Goal: Task Accomplishment & Management: Complete application form

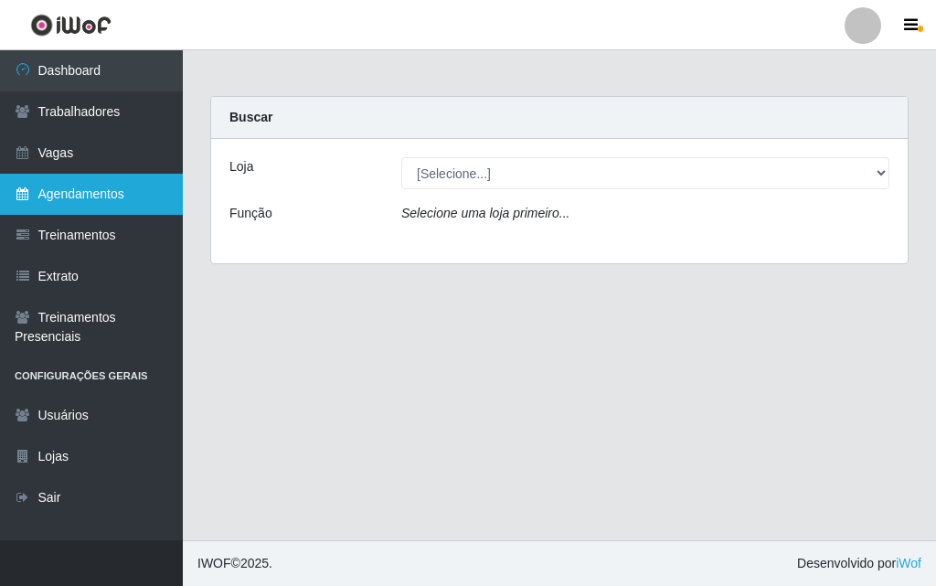
click at [124, 197] on link "Agendamentos" at bounding box center [91, 194] width 183 height 41
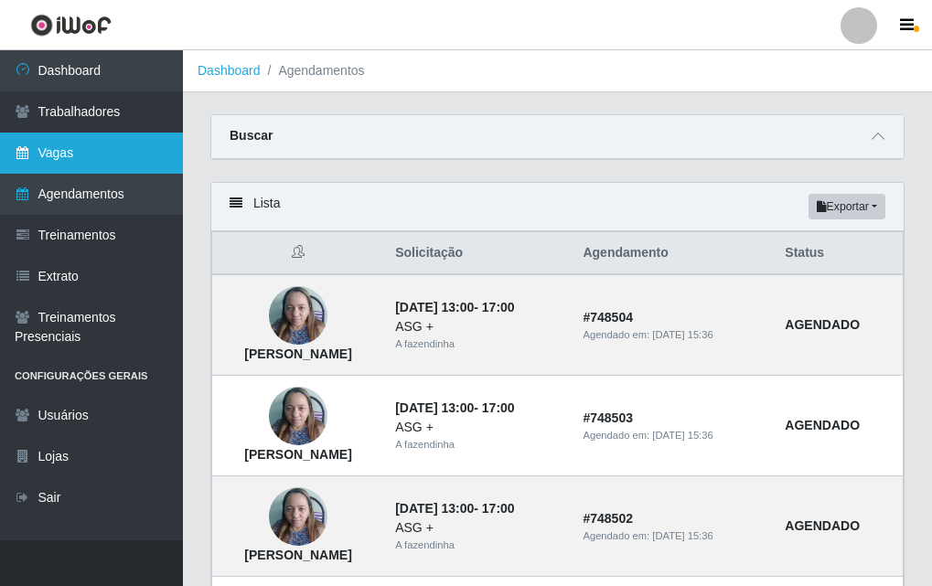
click at [60, 148] on link "Vagas" at bounding box center [91, 153] width 183 height 41
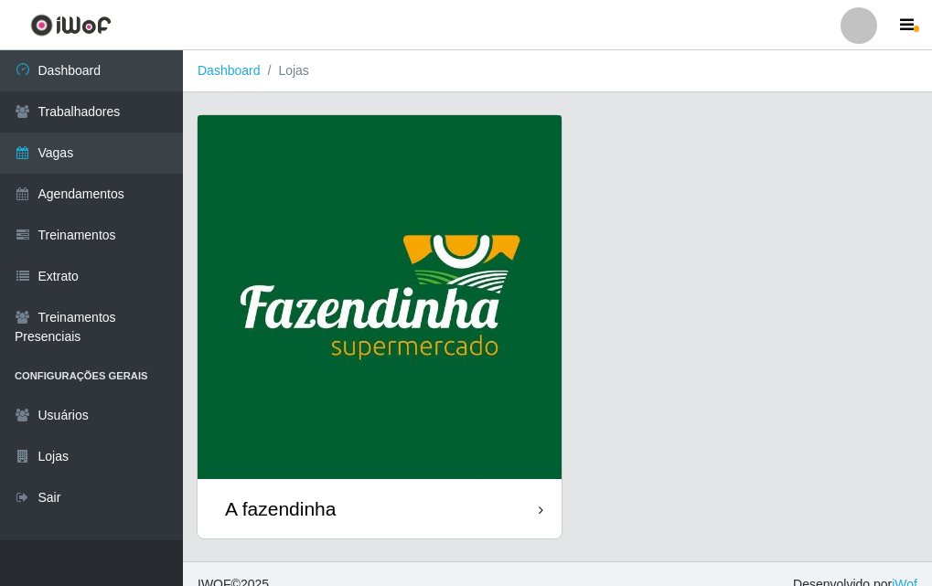
click at [474, 346] on img at bounding box center [379, 297] width 364 height 364
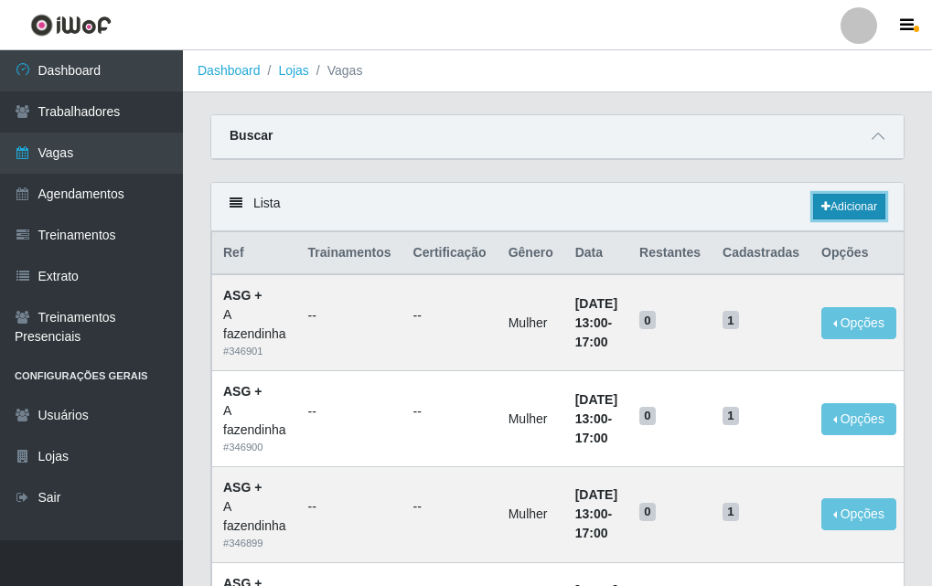
click at [821, 208] on icon at bounding box center [825, 206] width 9 height 11
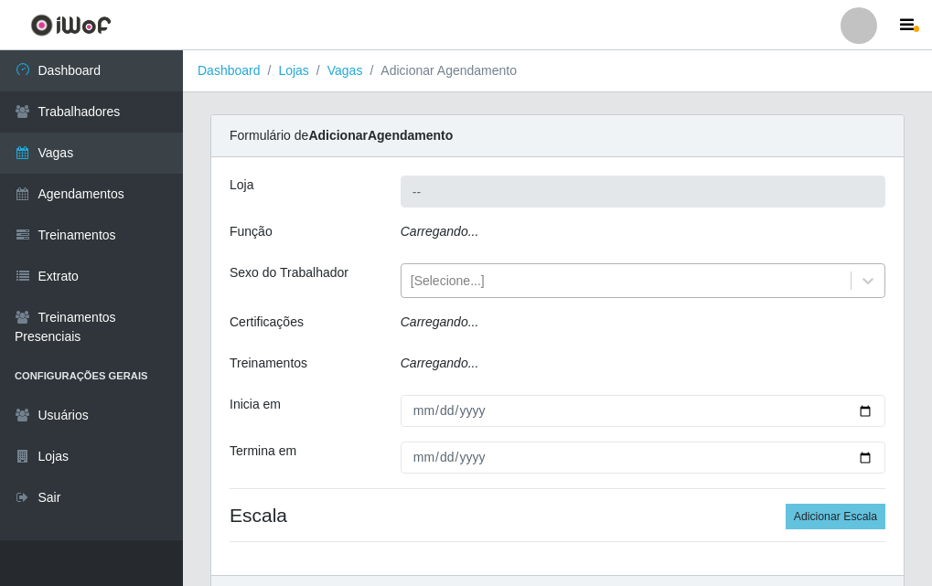
type input "A fazendinha"
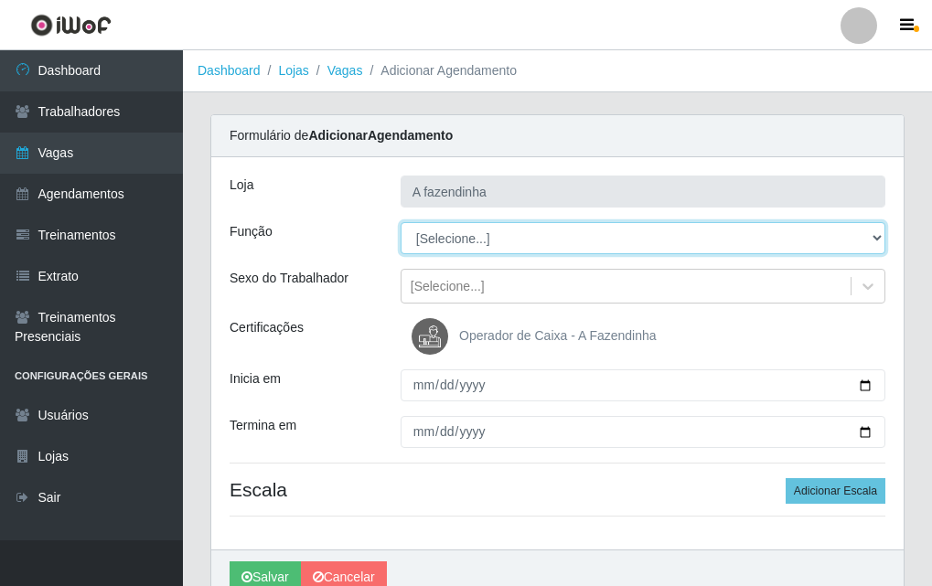
click at [451, 236] on select "[Selecione...] ASG ASG + ASG ++ Balconista Embalador Embalador + Embalador ++ O…" at bounding box center [642, 238] width 485 height 32
select select "79"
click at [400, 222] on select "[Selecione...] ASG ASG + ASG ++ Balconista Embalador Embalador + Embalador ++ O…" at bounding box center [642, 238] width 485 height 32
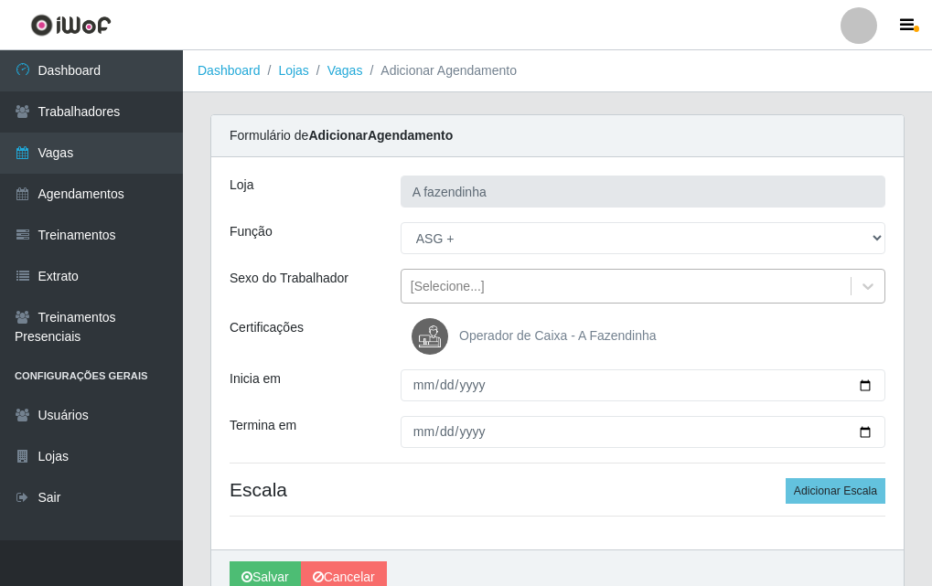
click at [464, 293] on div "[Selecione...]" at bounding box center [448, 286] width 74 height 19
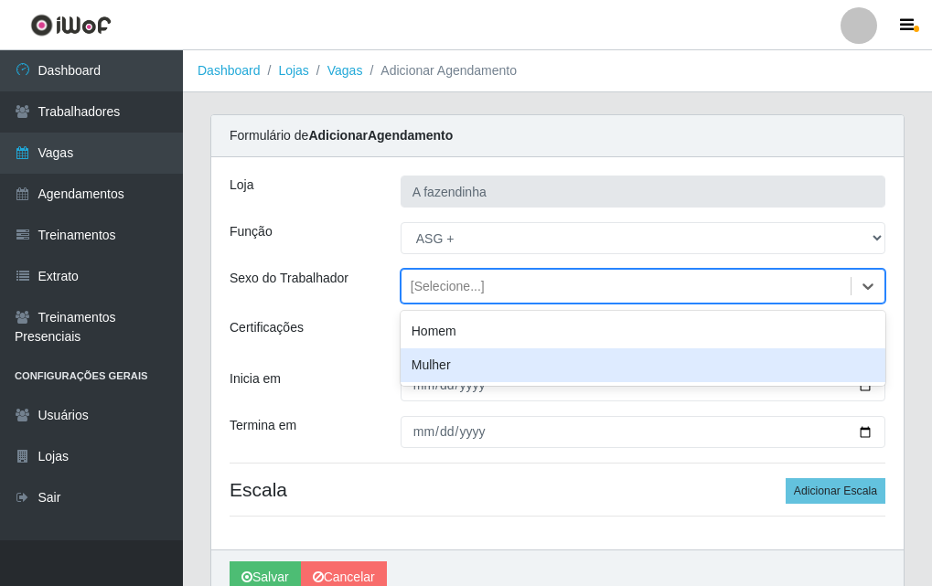
click at [492, 362] on div "Mulher" at bounding box center [642, 365] width 485 height 34
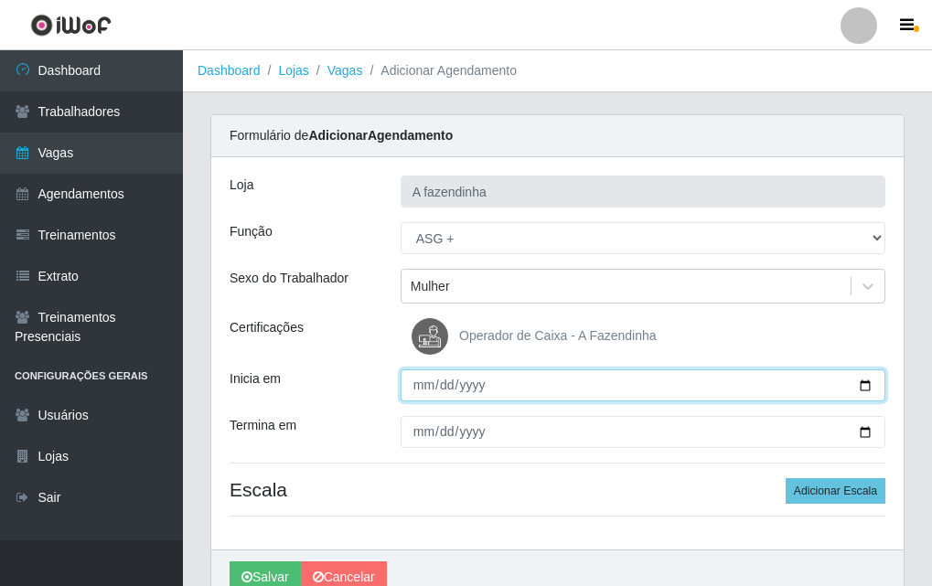
click at [865, 383] on input "Inicia em" at bounding box center [642, 385] width 485 height 32
type input "[DATE]"
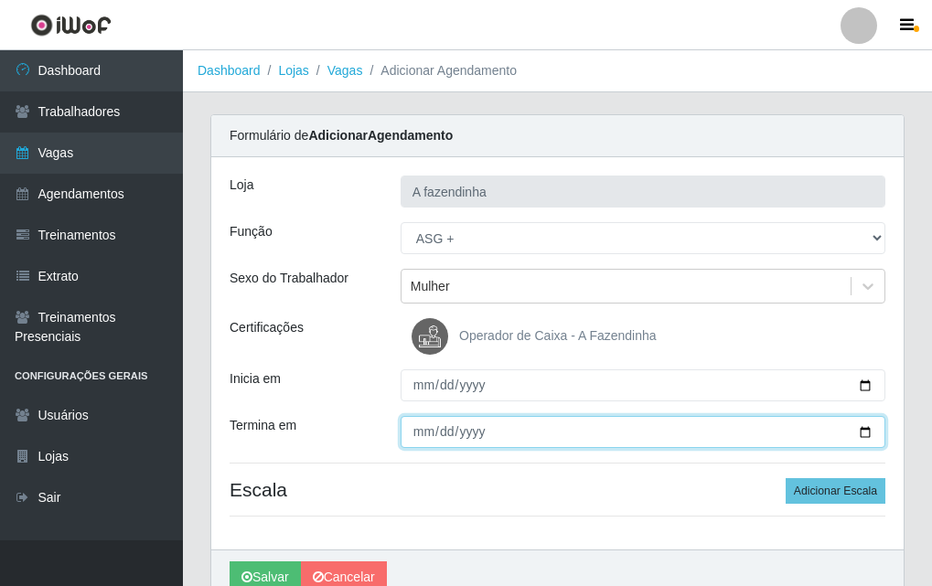
click at [871, 425] on input "Termina em" at bounding box center [642, 432] width 485 height 32
type input "[DATE]"
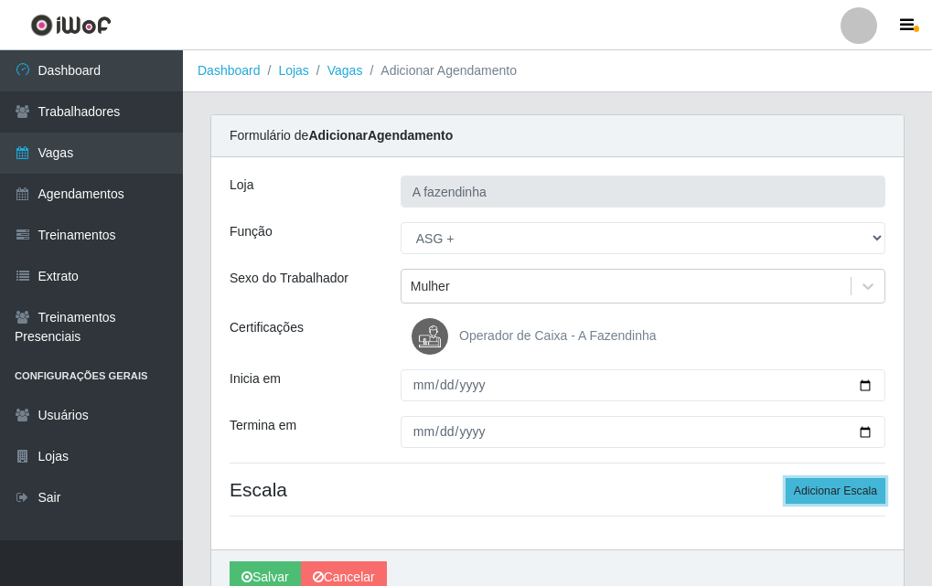
click at [827, 488] on button "Adicionar Escala" at bounding box center [835, 491] width 100 height 26
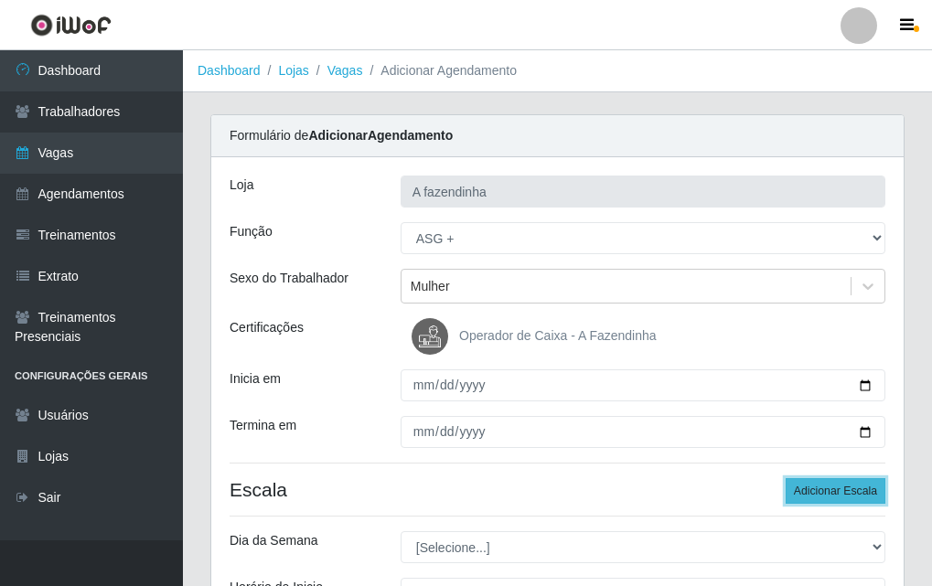
click at [827, 496] on button "Adicionar Escala" at bounding box center [835, 491] width 100 height 26
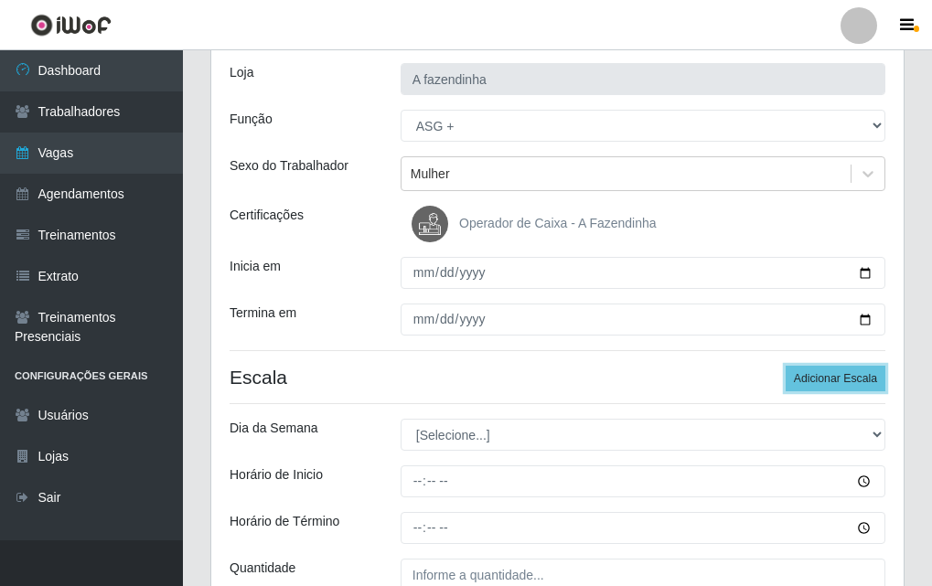
scroll to position [366, 0]
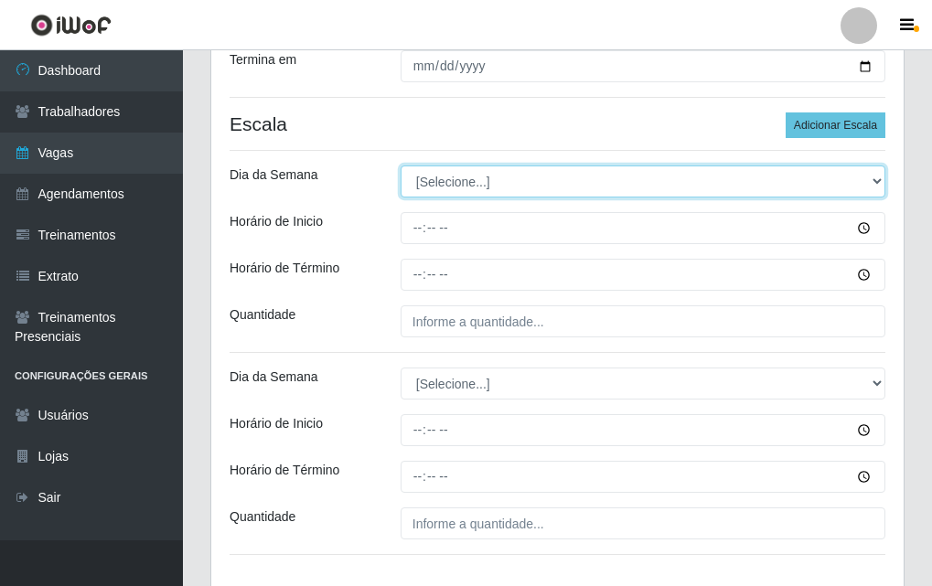
click at [434, 172] on select "[Selecione...] Segunda Terça Quarta Quinta Sexta Sábado Domingo" at bounding box center [642, 181] width 485 height 32
select select "1"
click at [400, 165] on select "[Selecione...] Segunda Terça Quarta Quinta Sexta Sábado Domingo" at bounding box center [642, 181] width 485 height 32
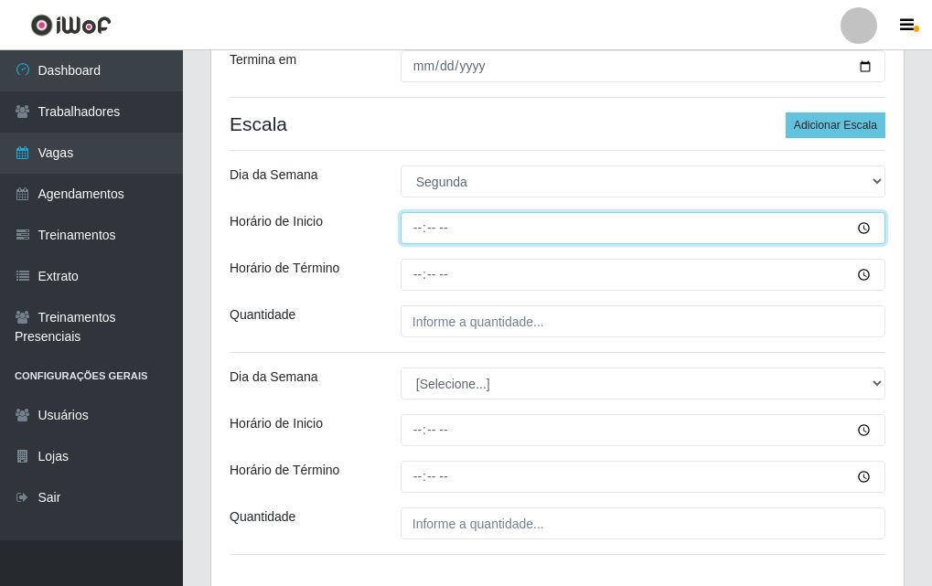
click at [408, 223] on input "Horário de Inicio" at bounding box center [642, 228] width 485 height 32
type input "13:00"
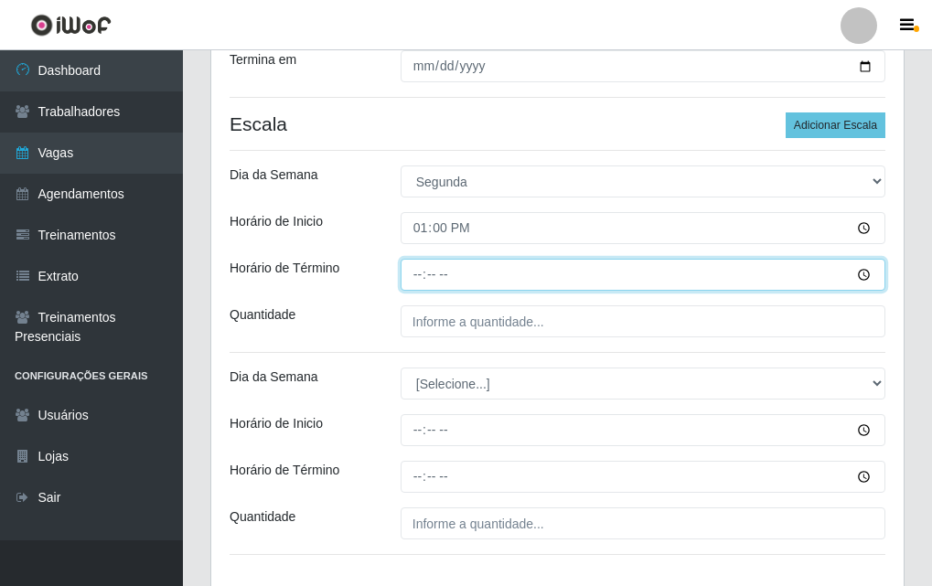
click at [414, 278] on input "Horário de Término" at bounding box center [642, 275] width 485 height 32
type input "17:00"
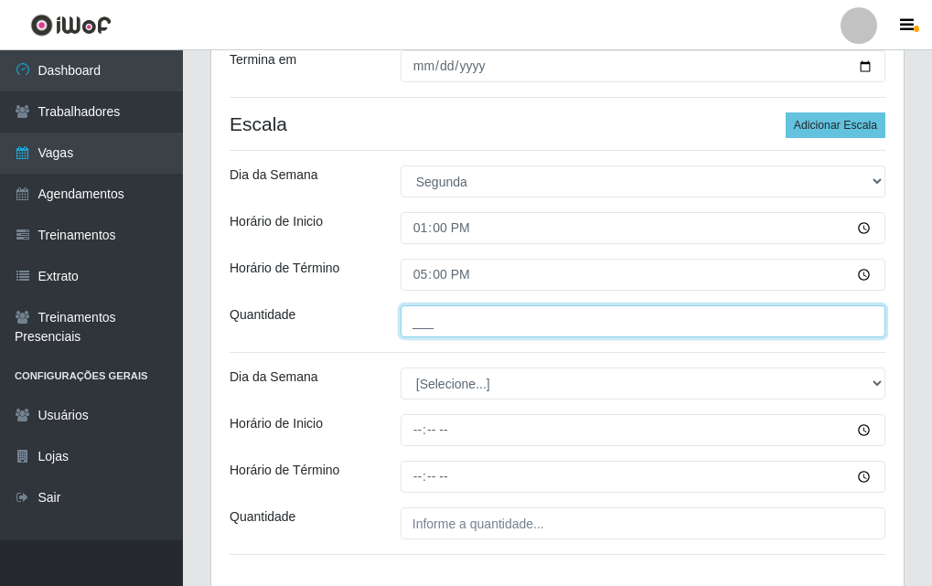
click at [455, 325] on input "___" at bounding box center [642, 321] width 485 height 32
type input "1__"
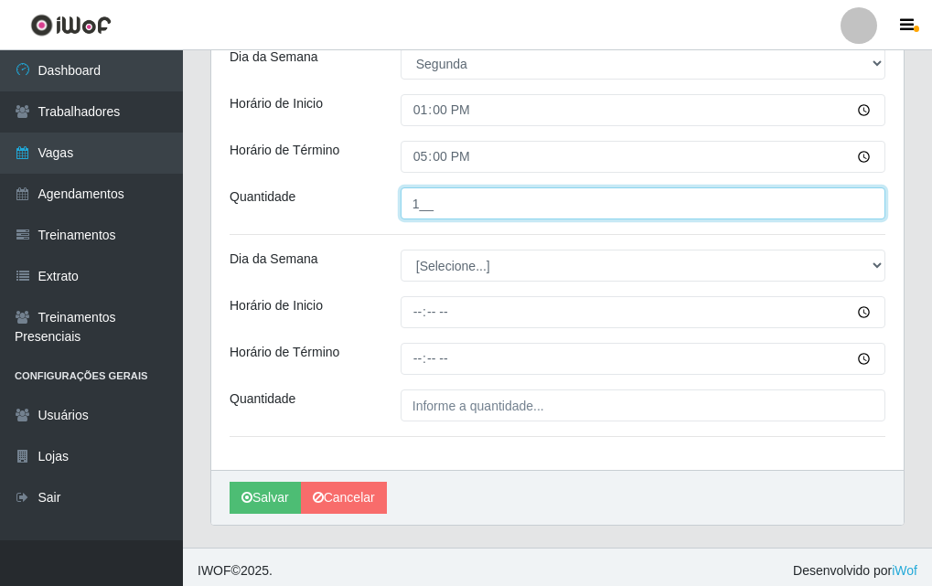
scroll to position [491, 0]
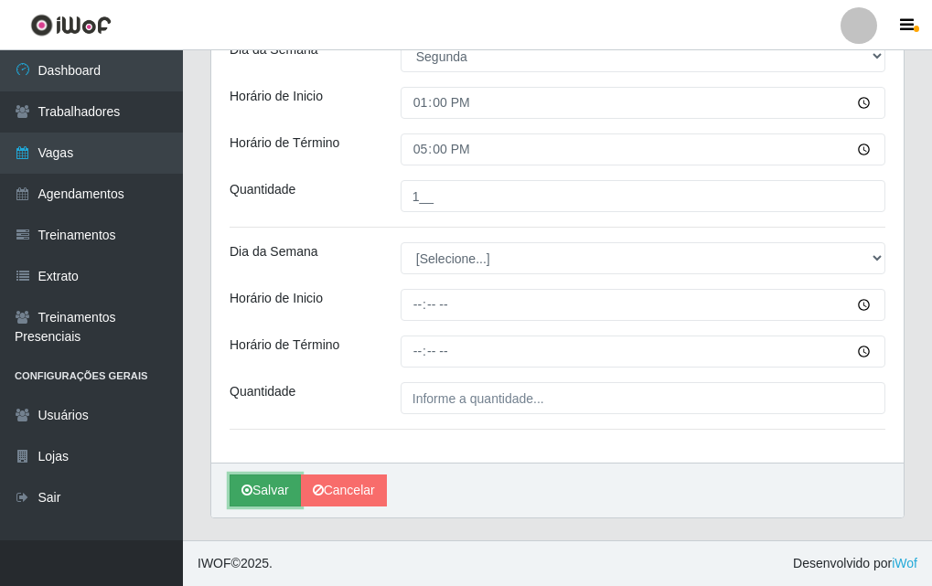
click at [246, 490] on icon "submit" at bounding box center [246, 490] width 11 height 13
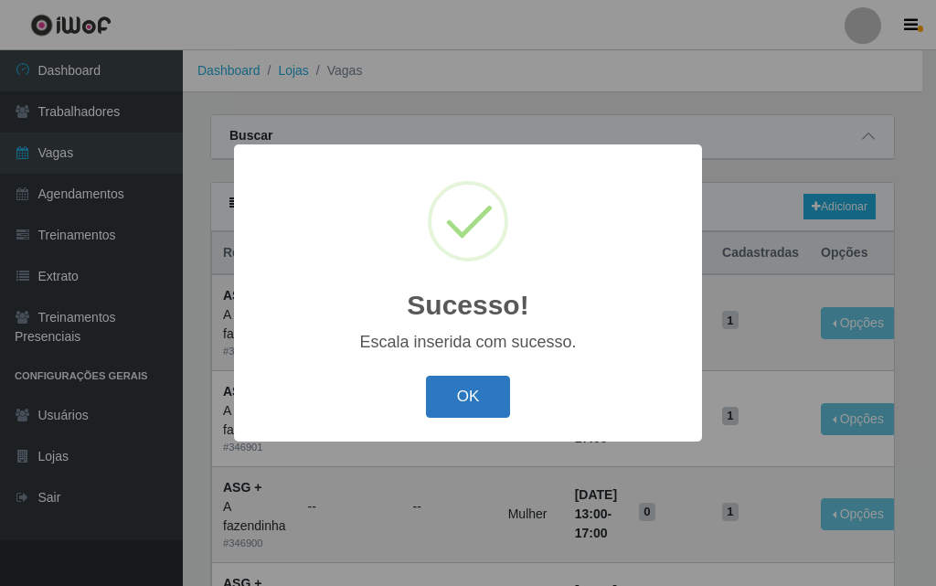
click at [480, 396] on button "OK" at bounding box center [468, 397] width 85 height 43
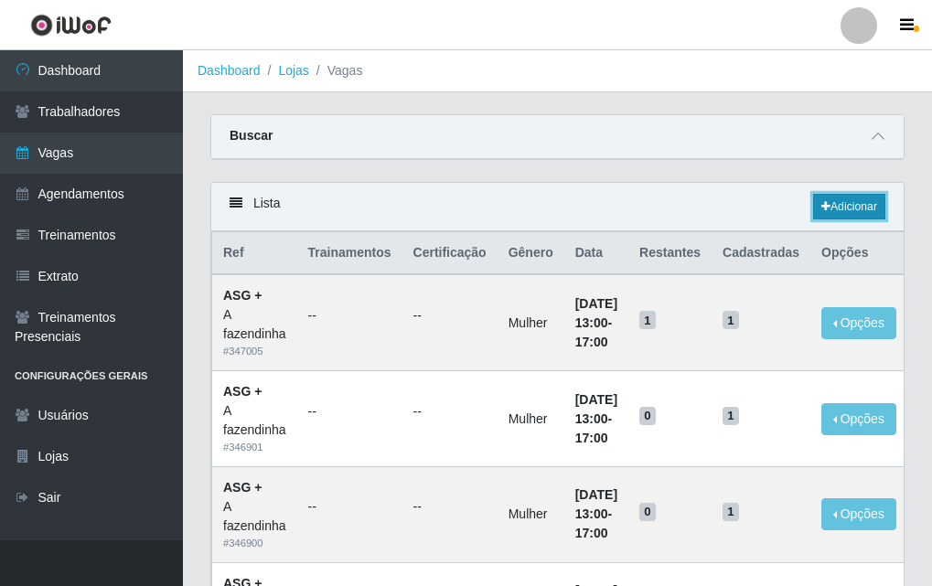
click at [826, 206] on icon at bounding box center [825, 206] width 9 height 11
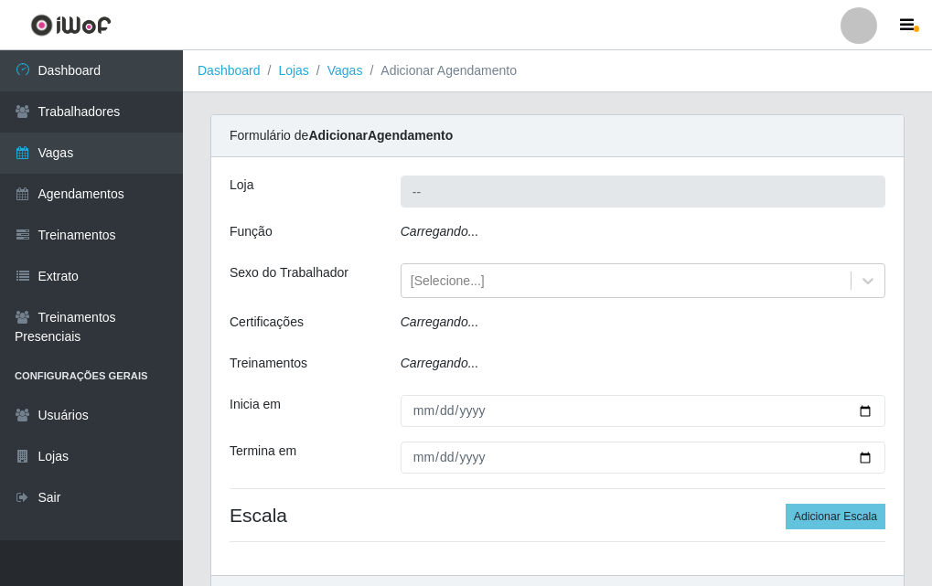
type input "A fazendinha"
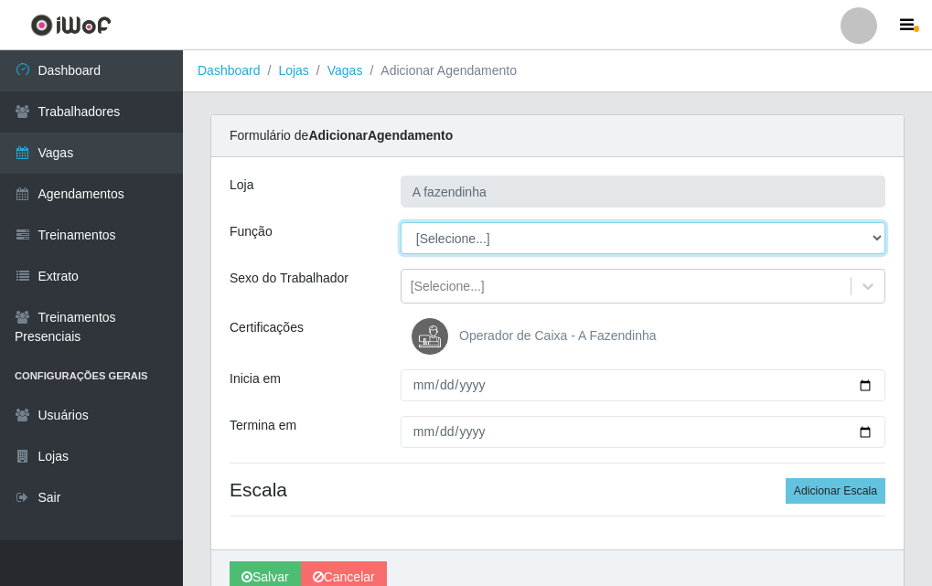
click at [474, 240] on select "[Selecione...] ASG ASG + ASG ++ Balconista Embalador Embalador + Embalador ++ O…" at bounding box center [642, 238] width 485 height 32
select select "79"
click at [400, 222] on select "[Selecione...] ASG ASG + ASG ++ Balconista Embalador Embalador + Embalador ++ O…" at bounding box center [642, 238] width 485 height 32
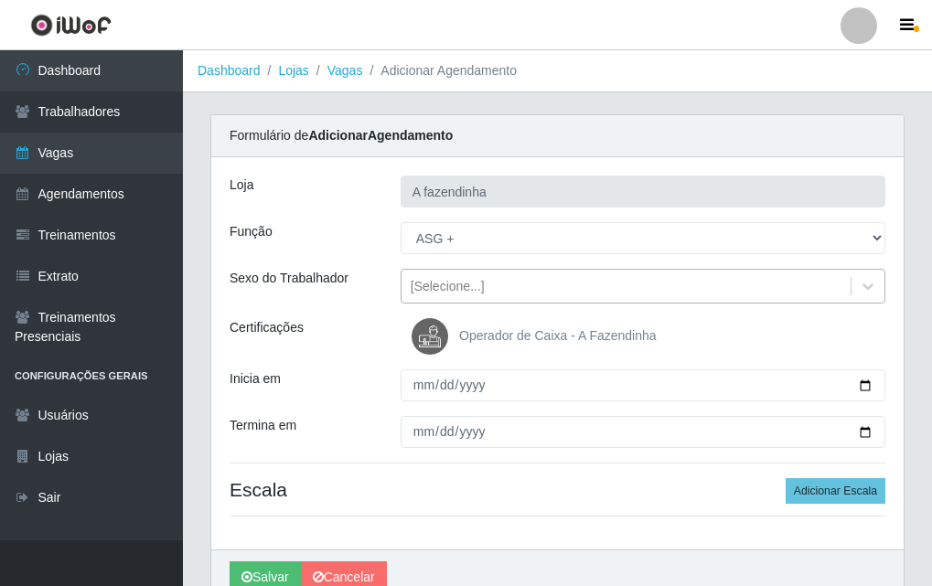
click at [457, 283] on div "[Selecione...]" at bounding box center [448, 286] width 74 height 19
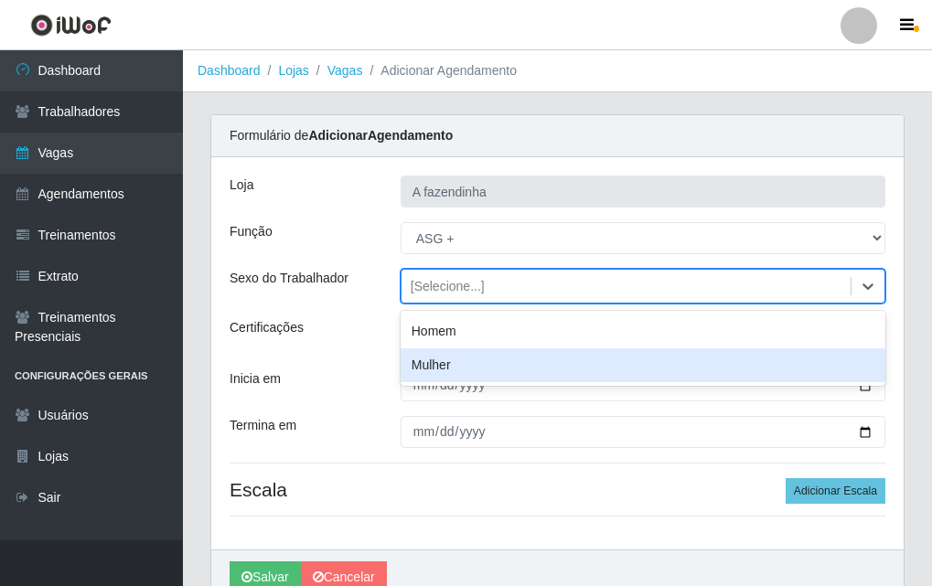
drag, startPoint x: 502, startPoint y: 355, endPoint x: 538, endPoint y: 368, distance: 37.9
click at [509, 357] on div "Mulher" at bounding box center [642, 365] width 485 height 34
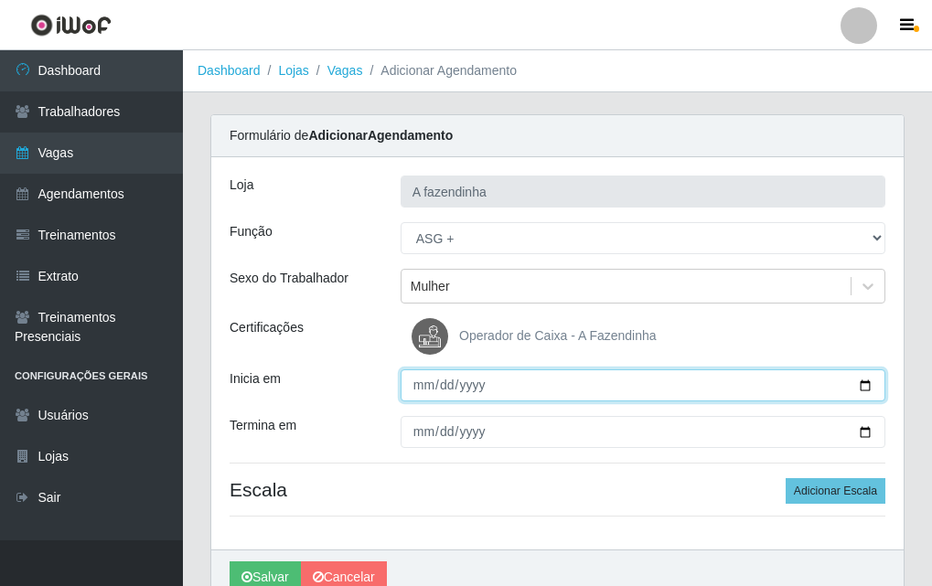
click at [871, 385] on input "Inicia em" at bounding box center [642, 385] width 485 height 32
type input "[DATE]"
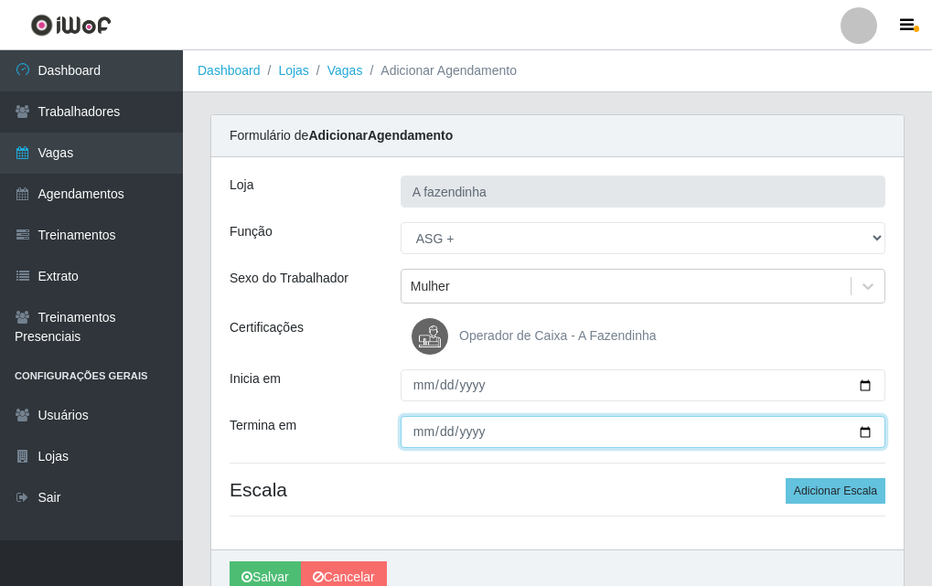
click at [870, 437] on input "Termina em" at bounding box center [642, 432] width 485 height 32
type input "[DATE]"
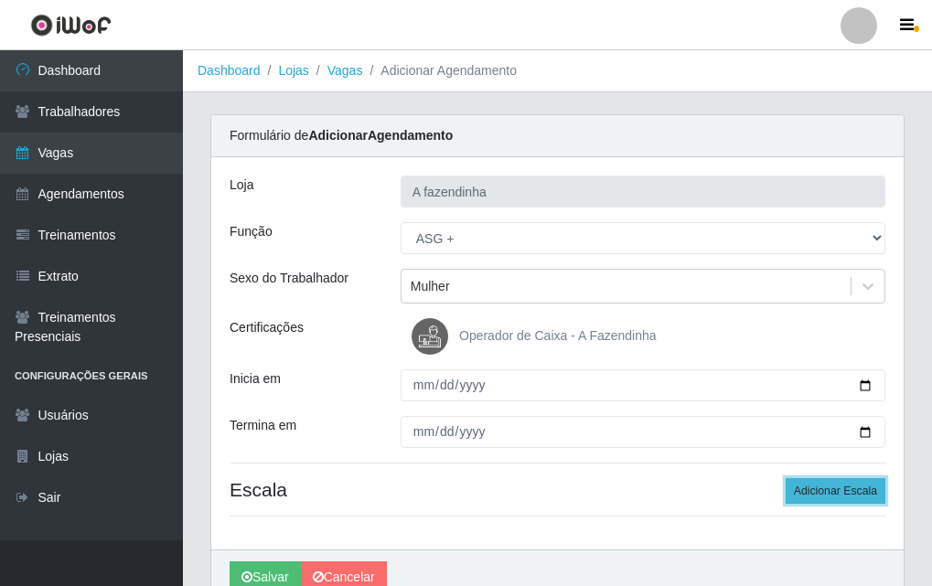
click at [799, 485] on button "Adicionar Escala" at bounding box center [835, 491] width 100 height 26
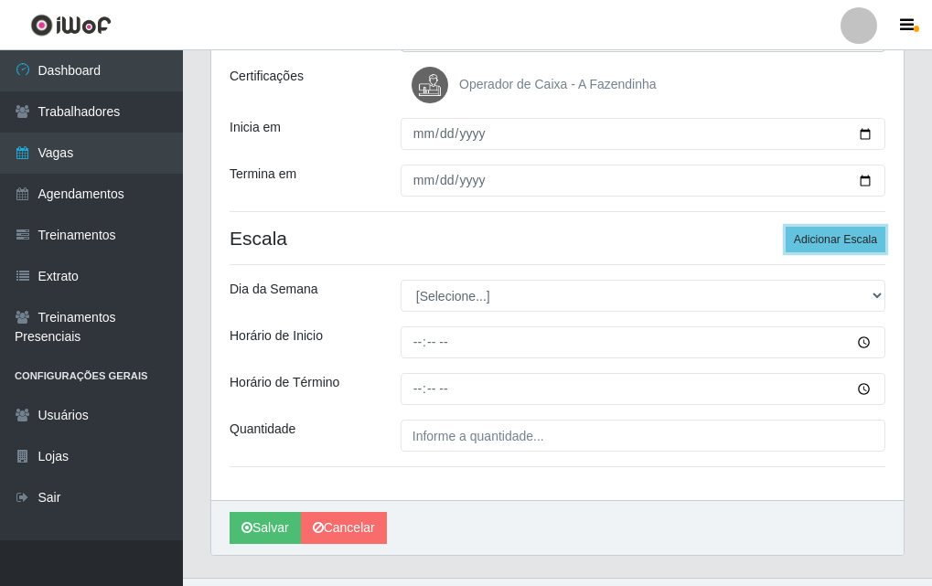
scroll to position [289, 0]
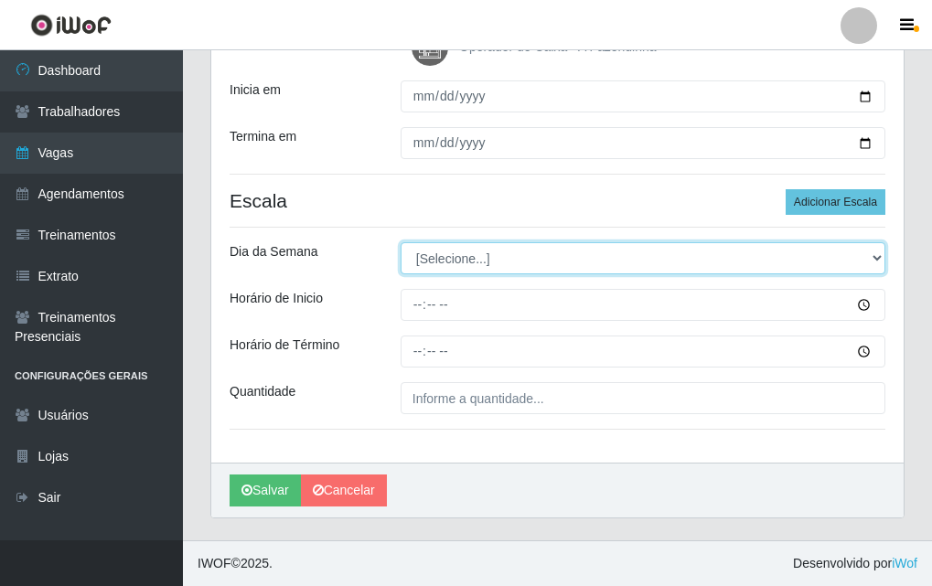
click at [454, 257] on select "[Selecione...] Segunda Terça Quarta Quinta Sexta Sábado Domingo" at bounding box center [642, 258] width 485 height 32
select select "2"
click at [400, 242] on select "[Selecione...] Segunda Terça Quarta Quinta Sexta Sábado Domingo" at bounding box center [642, 258] width 485 height 32
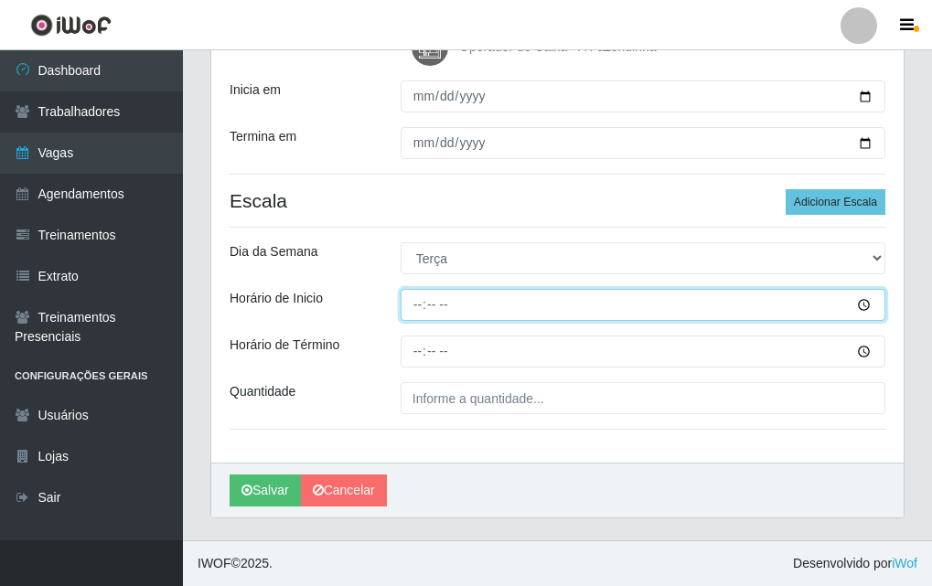
click at [420, 308] on input "Horário de Inicio" at bounding box center [642, 305] width 485 height 32
type input "13:00"
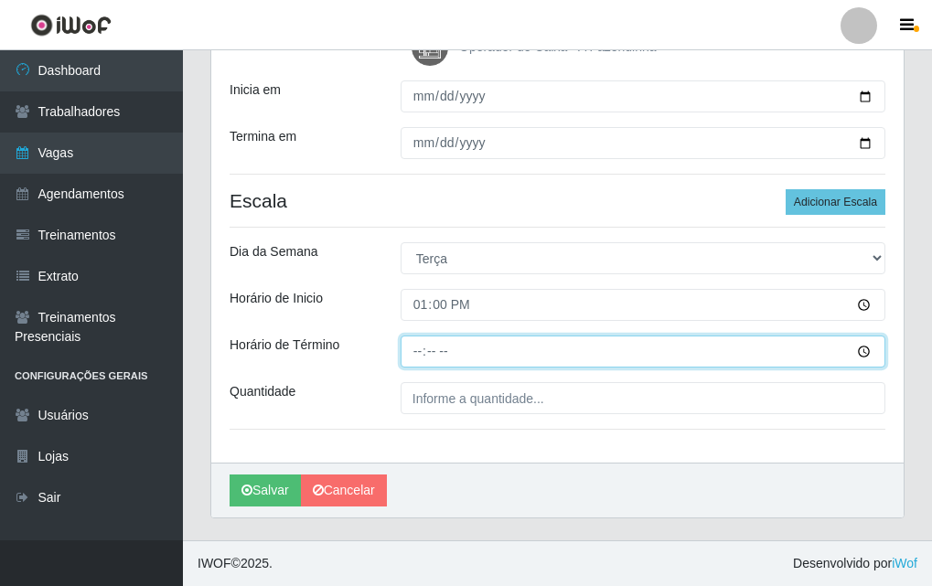
click at [420, 347] on input "Horário de Término" at bounding box center [642, 352] width 485 height 32
type input "17:00"
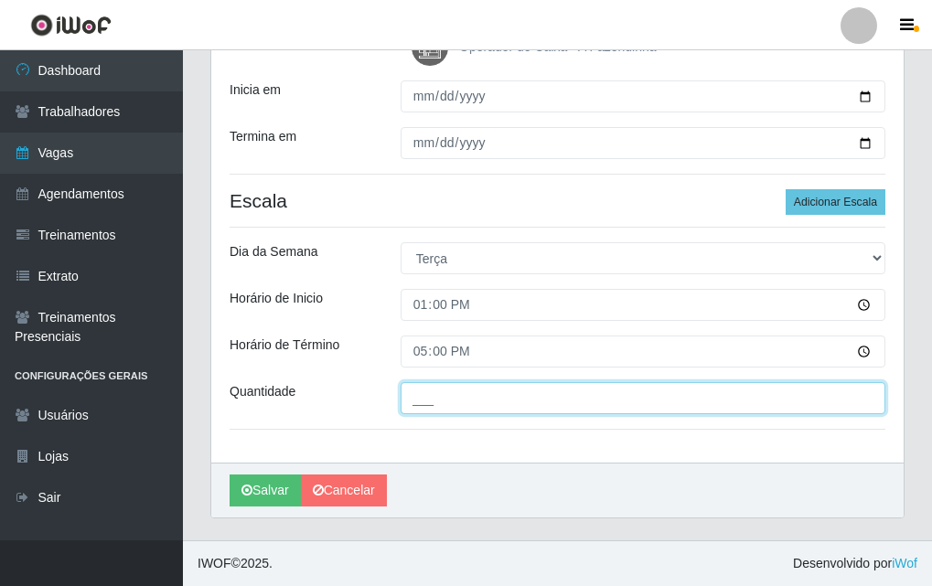
click at [443, 403] on input "___" at bounding box center [642, 398] width 485 height 32
type input "1__"
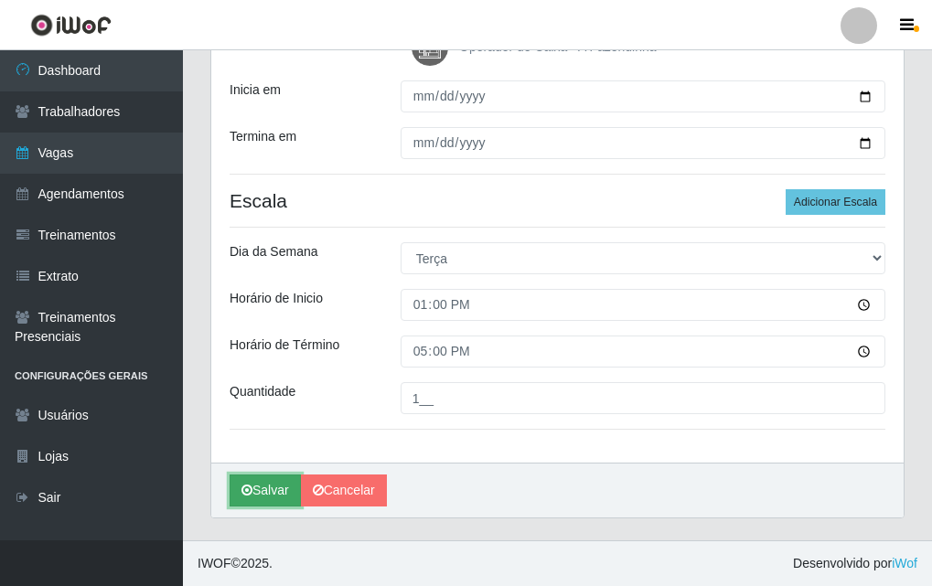
click at [240, 489] on button "Salvar" at bounding box center [264, 491] width 71 height 32
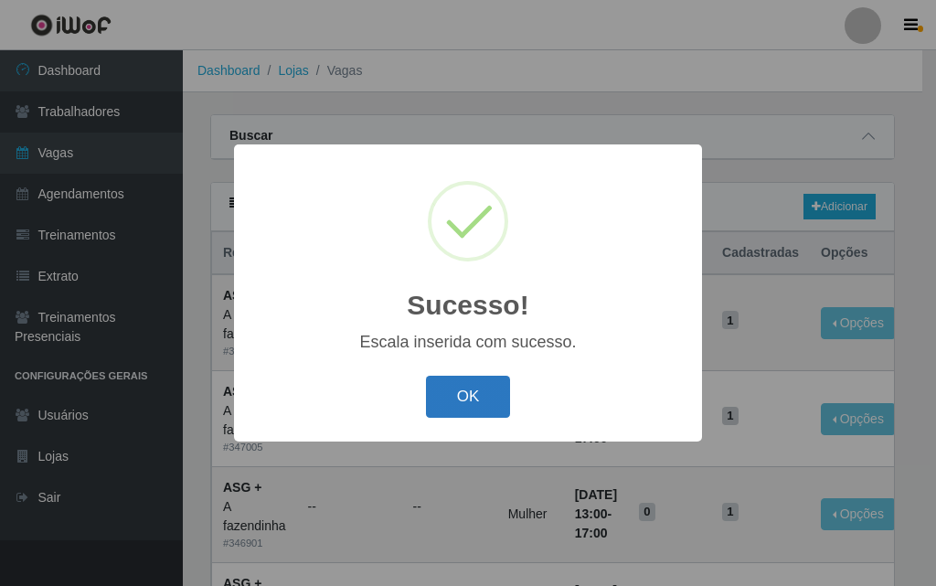
click at [483, 402] on button "OK" at bounding box center [468, 397] width 85 height 43
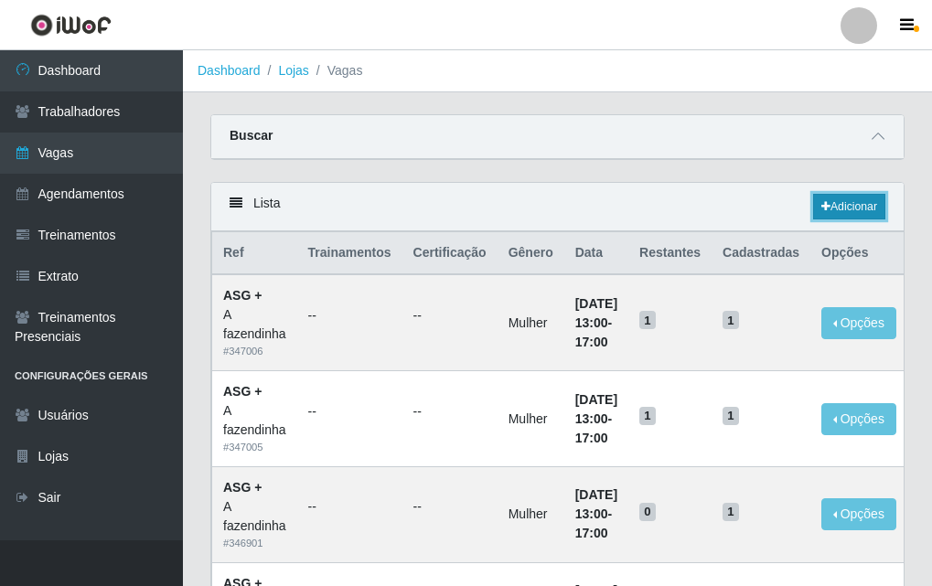
click at [826, 209] on icon at bounding box center [825, 206] width 9 height 11
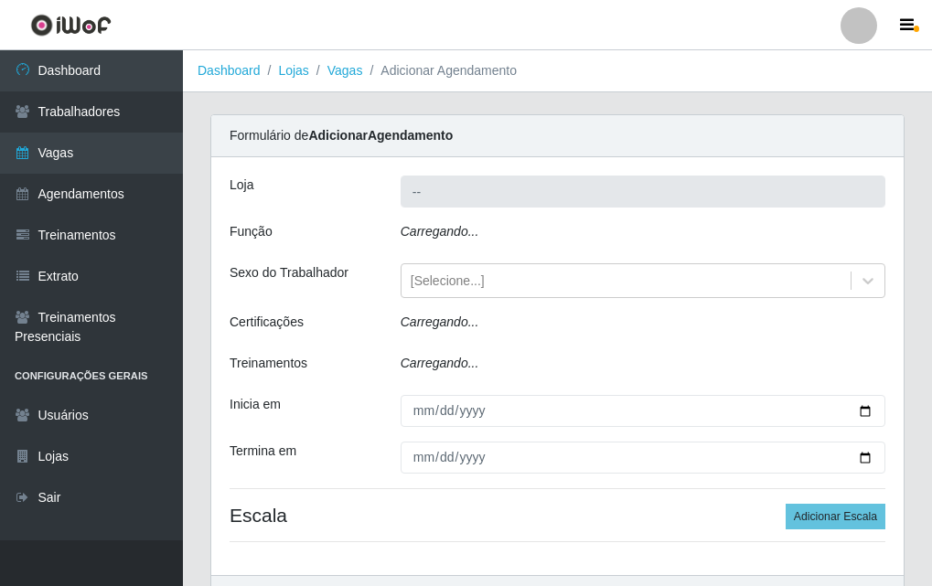
type input "A fazendinha"
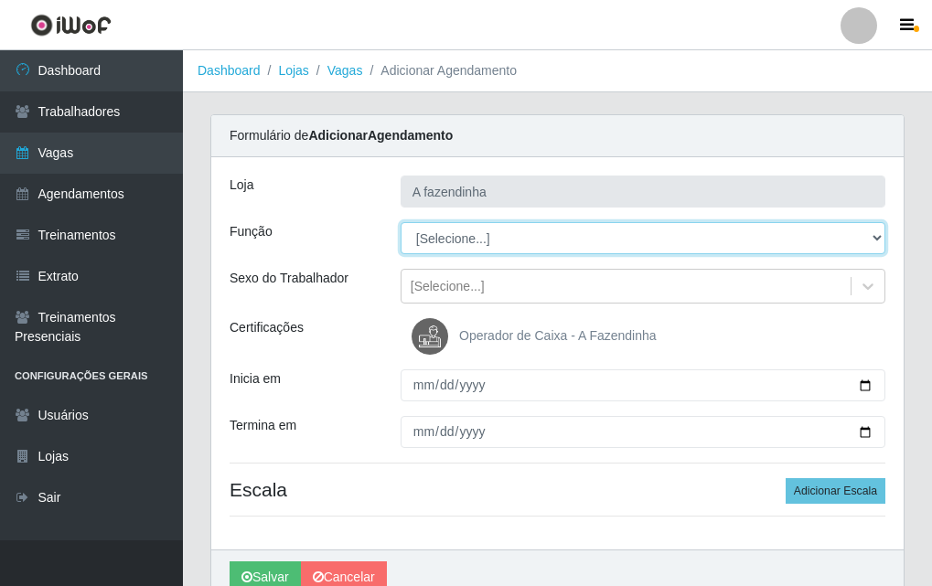
click at [475, 233] on select "[Selecione...] ASG ASG + ASG ++ Balconista Embalador Embalador + Embalador ++ O…" at bounding box center [642, 238] width 485 height 32
select select "79"
click at [400, 222] on select "[Selecione...] ASG ASG + ASG ++ Balconista Embalador Embalador + Embalador ++ O…" at bounding box center [642, 238] width 485 height 32
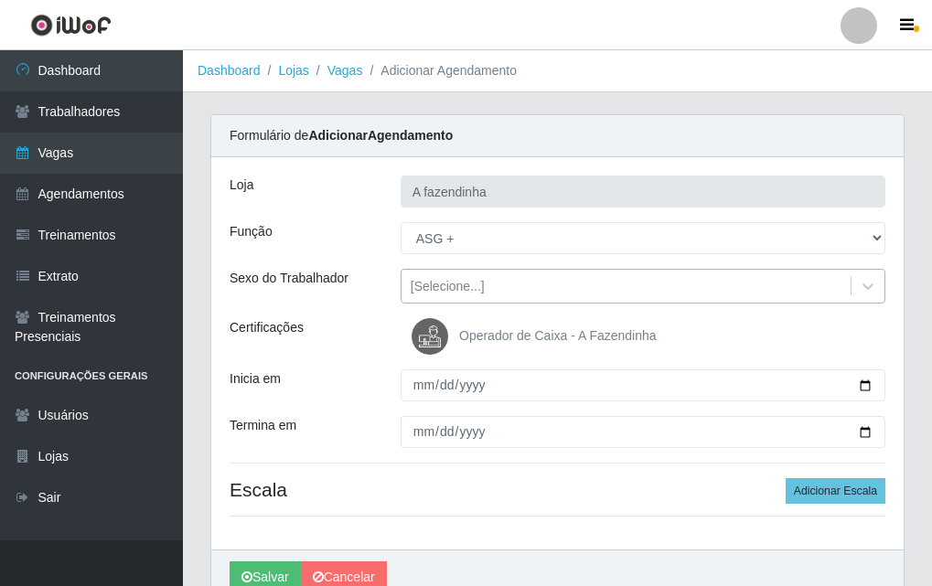
click at [457, 280] on div "[Selecione...]" at bounding box center [448, 286] width 74 height 19
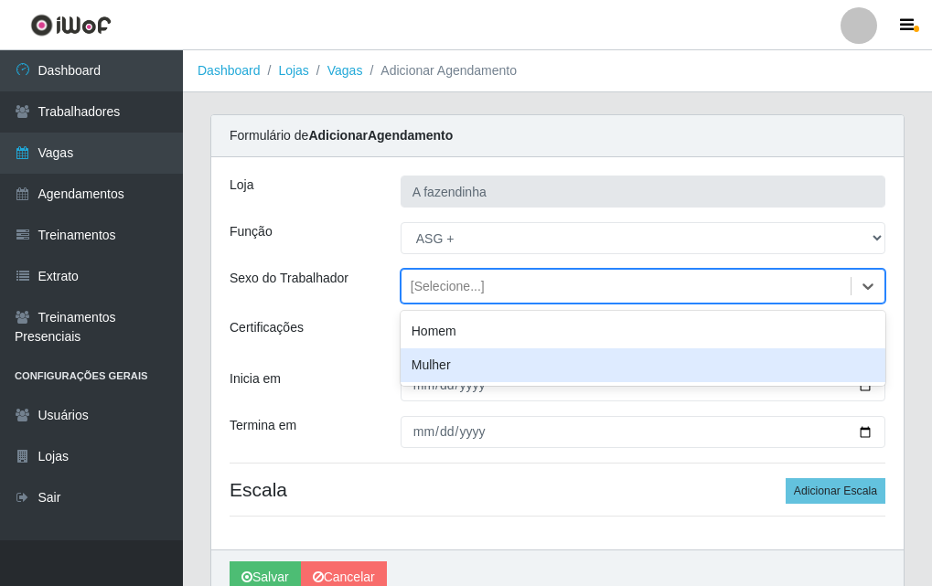
click at [497, 362] on div "Mulher" at bounding box center [642, 365] width 485 height 34
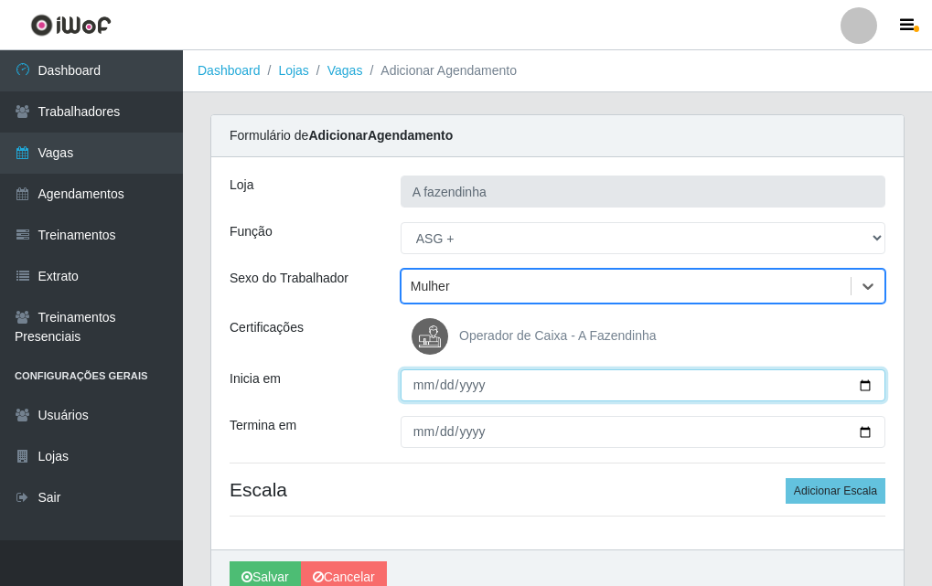
click at [869, 385] on input "Inicia em" at bounding box center [642, 385] width 485 height 32
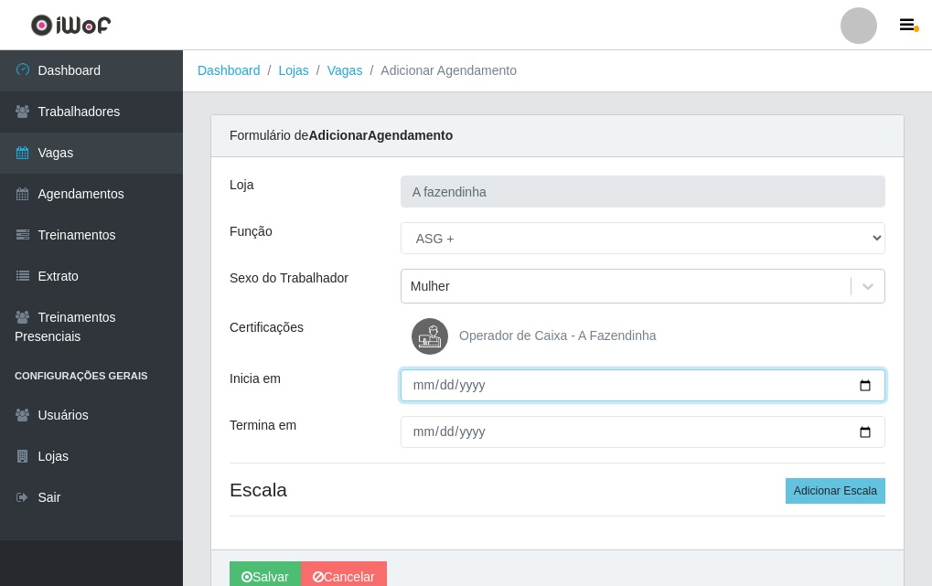
type input "[DATE]"
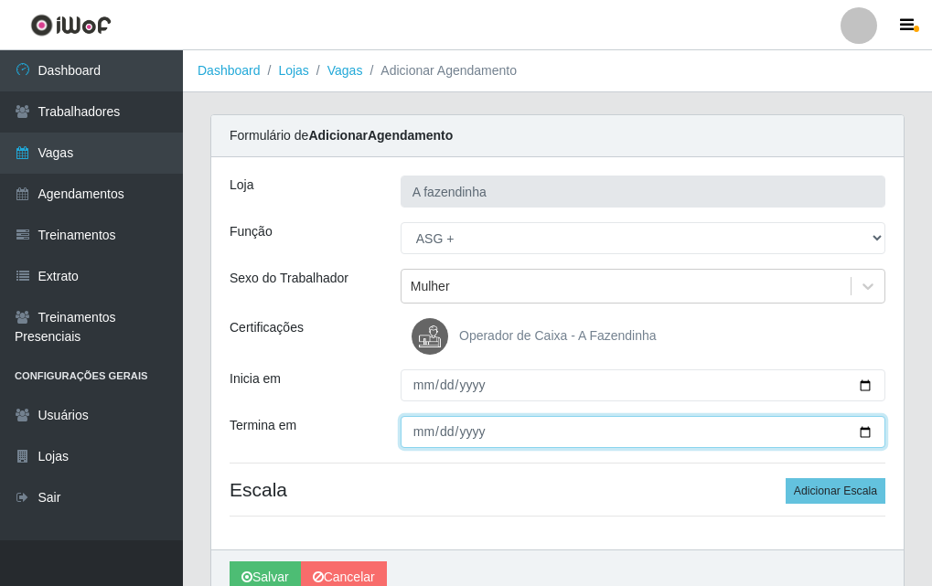
click at [865, 432] on input "Termina em" at bounding box center [642, 432] width 485 height 32
type input "[DATE]"
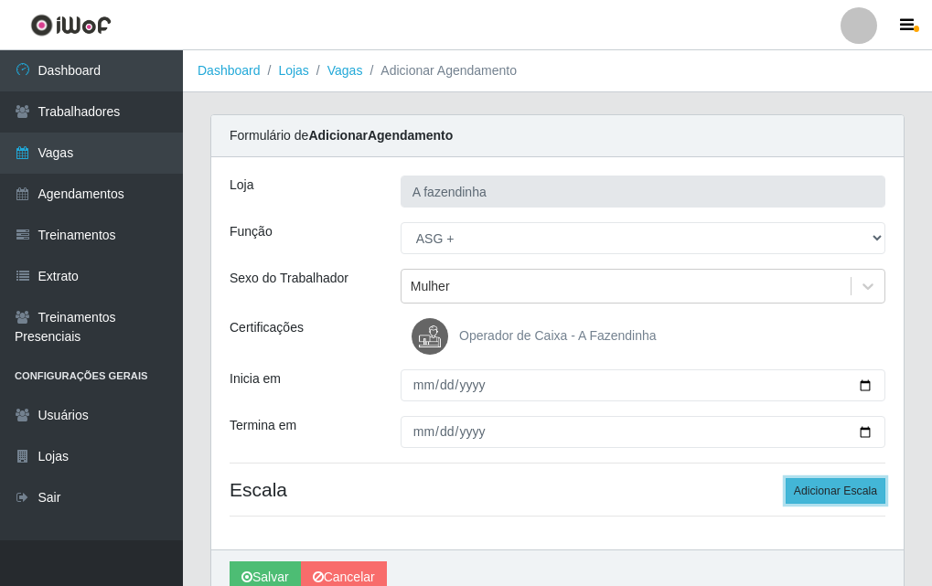
click at [799, 491] on button "Adicionar Escala" at bounding box center [835, 491] width 100 height 26
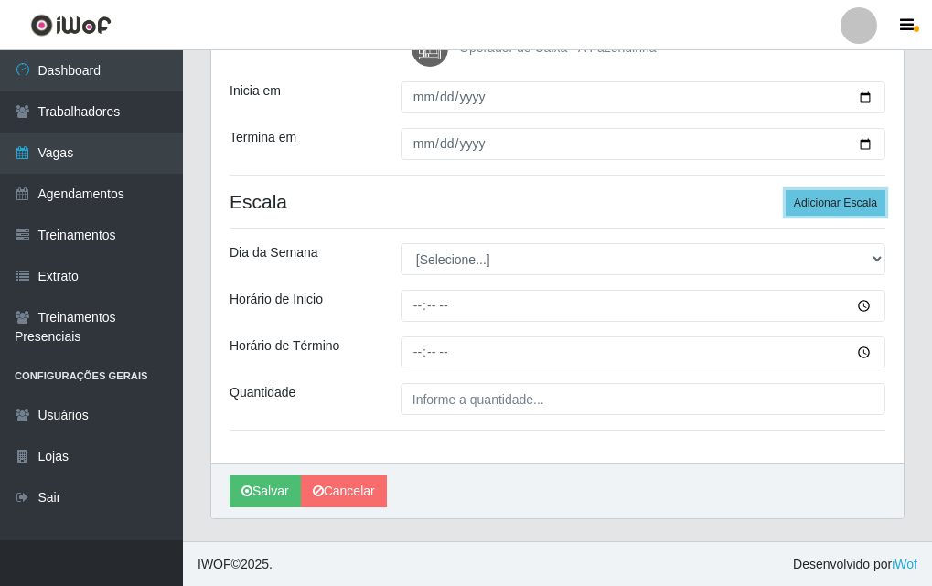
scroll to position [289, 0]
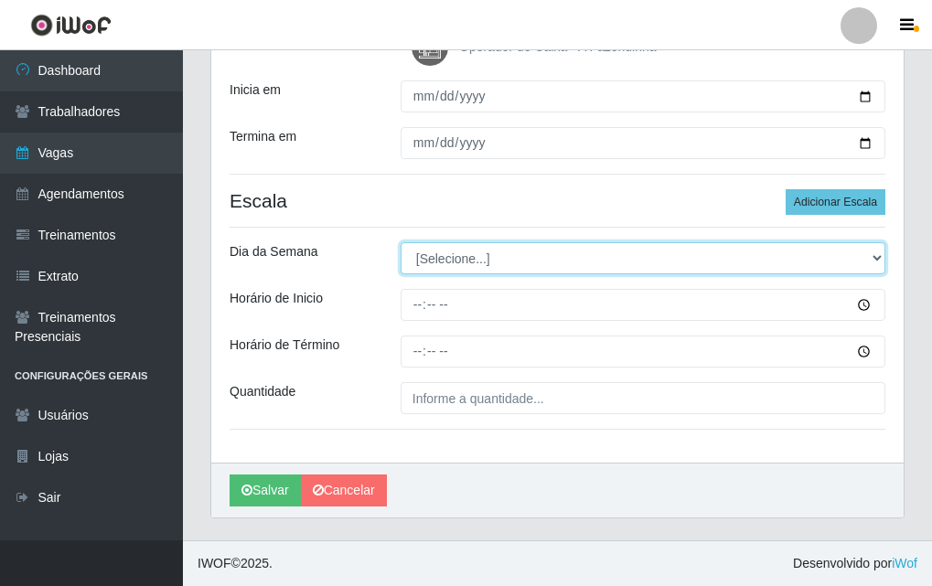
click at [451, 260] on select "[Selecione...] Segunda Terça Quarta Quinta Sexta Sábado Domingo" at bounding box center [642, 258] width 485 height 32
select select "3"
click at [400, 242] on select "[Selecione...] Segunda Terça Quarta Quinta Sexta Sábado Domingo" at bounding box center [642, 258] width 485 height 32
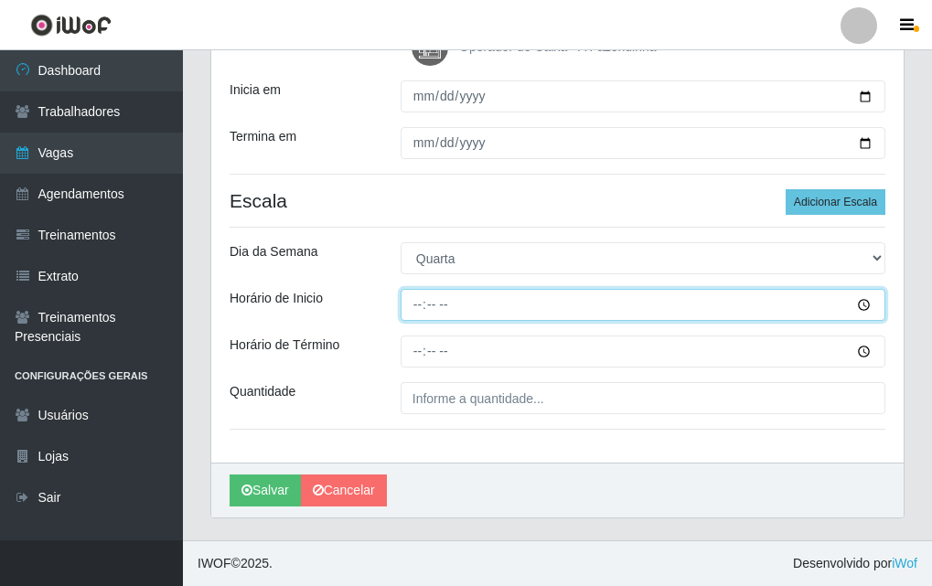
click at [426, 311] on input "Horário de Inicio" at bounding box center [642, 305] width 485 height 32
type input "13:00"
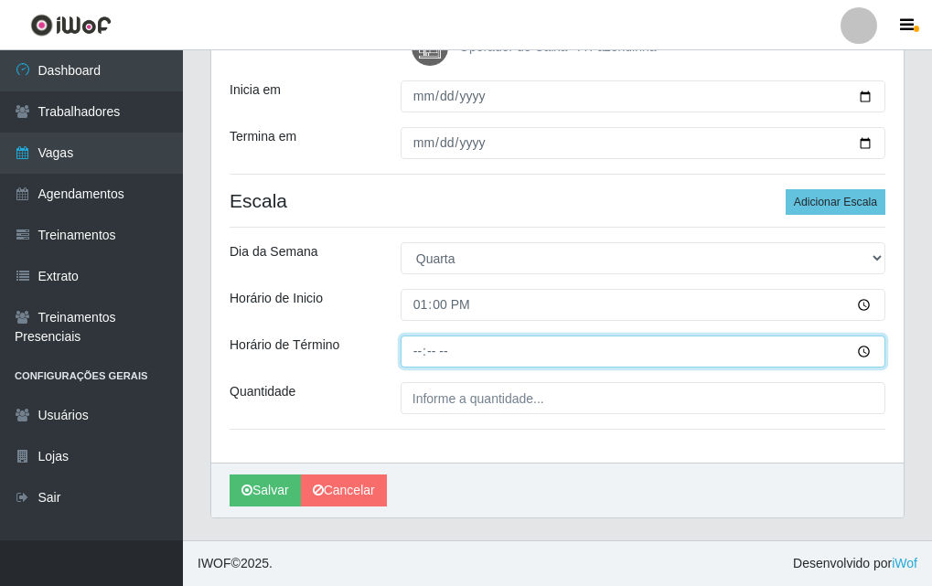
click at [422, 357] on input "Horário de Término" at bounding box center [642, 352] width 485 height 32
type input "17:00"
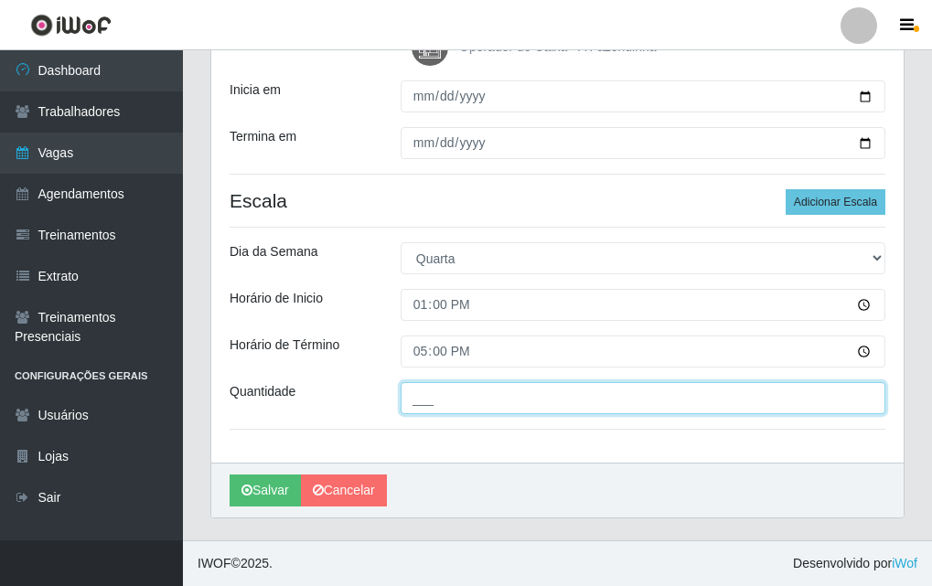
click at [435, 391] on input "___" at bounding box center [642, 398] width 485 height 32
type input "1__"
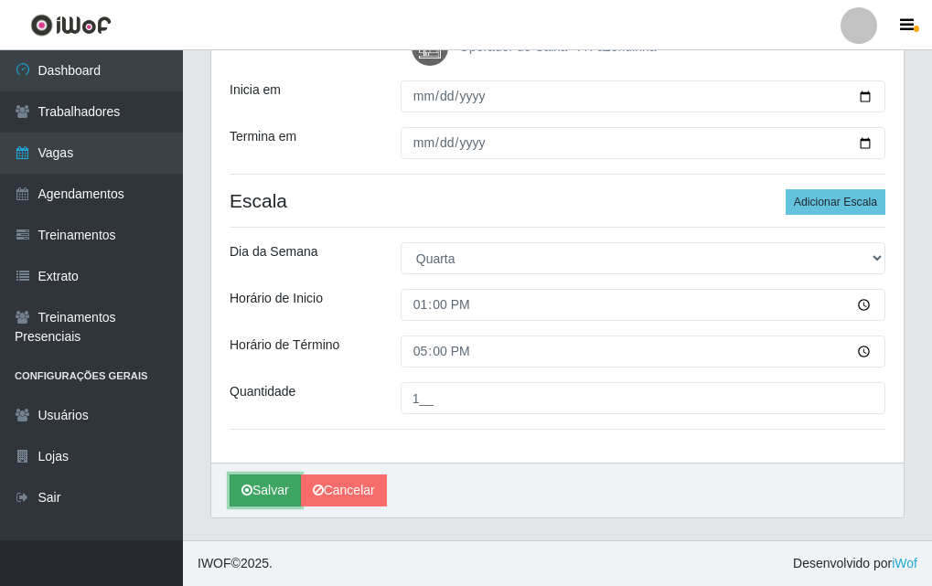
click at [279, 492] on button "Salvar" at bounding box center [264, 491] width 71 height 32
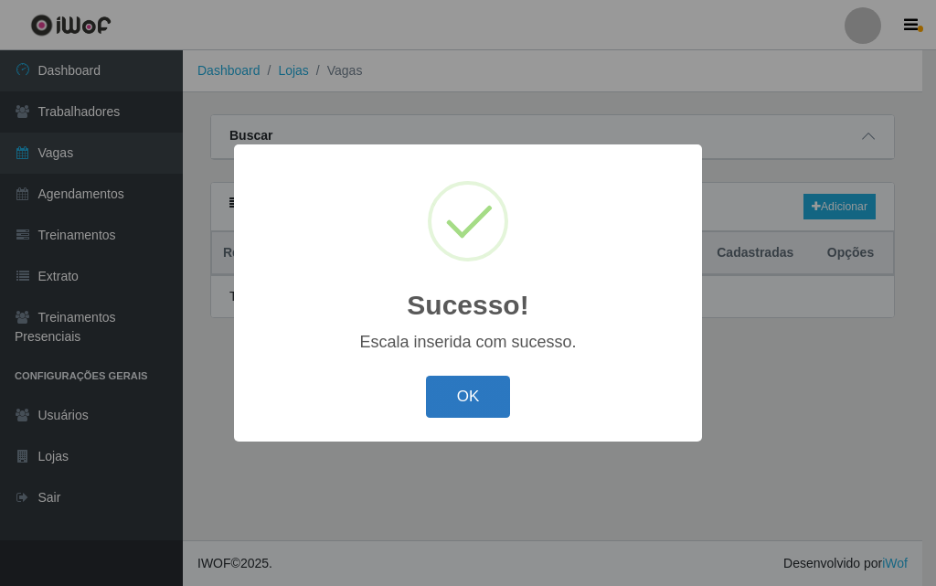
click at [487, 403] on button "OK" at bounding box center [468, 397] width 85 height 43
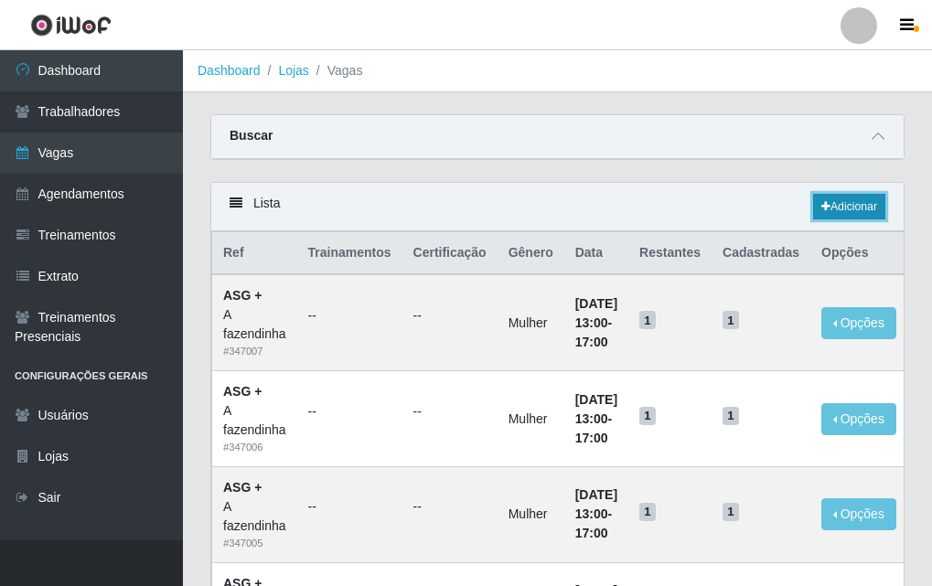
click at [837, 205] on link "Adicionar" at bounding box center [849, 207] width 72 height 26
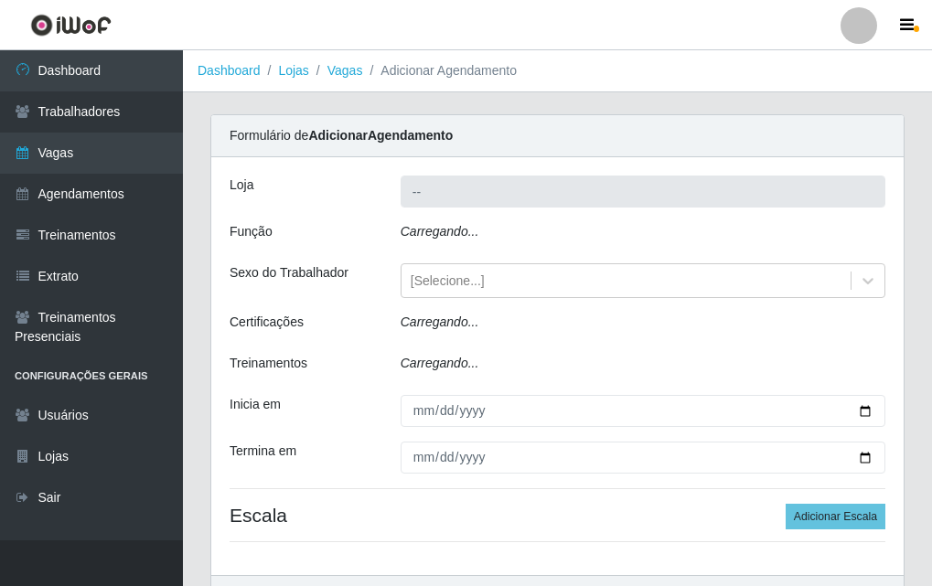
type input "A fazendinha"
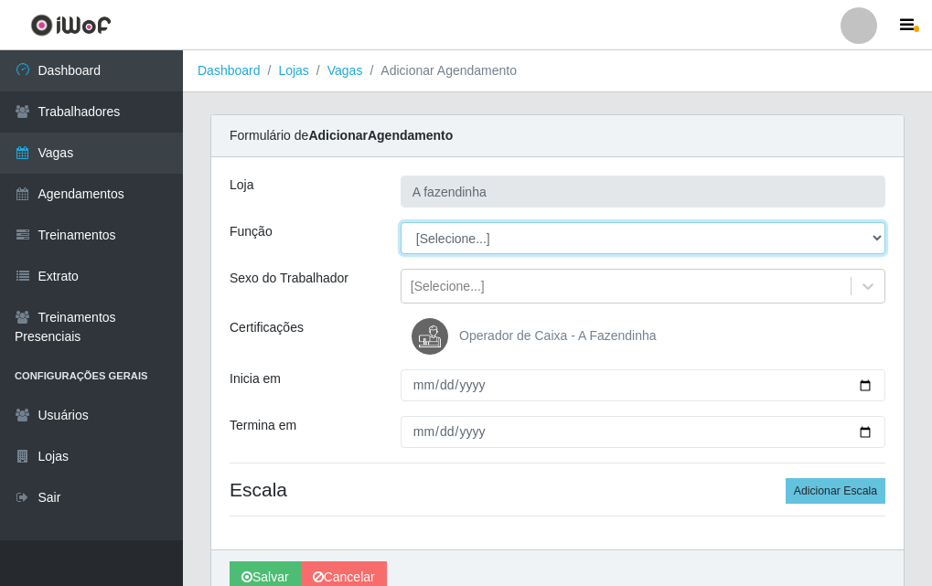
click at [451, 240] on select "[Selecione...] ASG ASG + ASG ++ Balconista Embalador Embalador + Embalador ++ O…" at bounding box center [642, 238] width 485 height 32
select select "79"
click at [400, 222] on select "[Selecione...] ASG ASG + ASG ++ Balconista Embalador Embalador + Embalador ++ O…" at bounding box center [642, 238] width 485 height 32
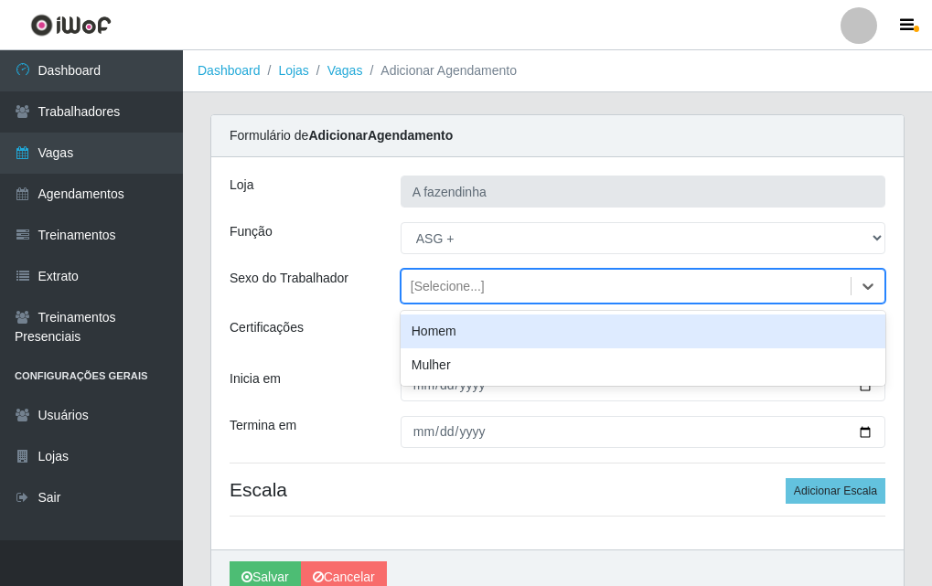
click at [456, 288] on div "[Selecione...]" at bounding box center [448, 286] width 74 height 19
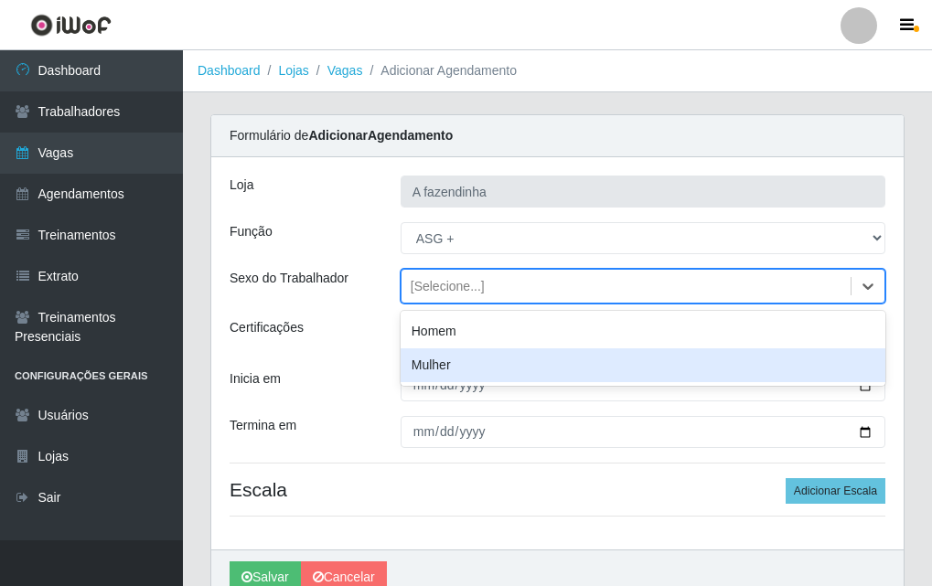
click at [485, 364] on div "Mulher" at bounding box center [642, 365] width 485 height 34
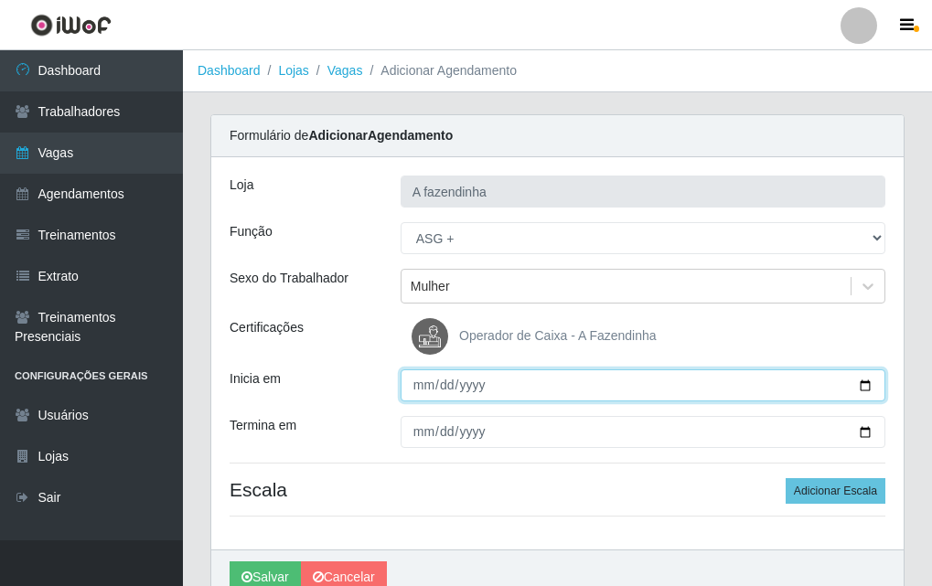
click at [863, 387] on input "Inicia em" at bounding box center [642, 385] width 485 height 32
type input "[DATE]"
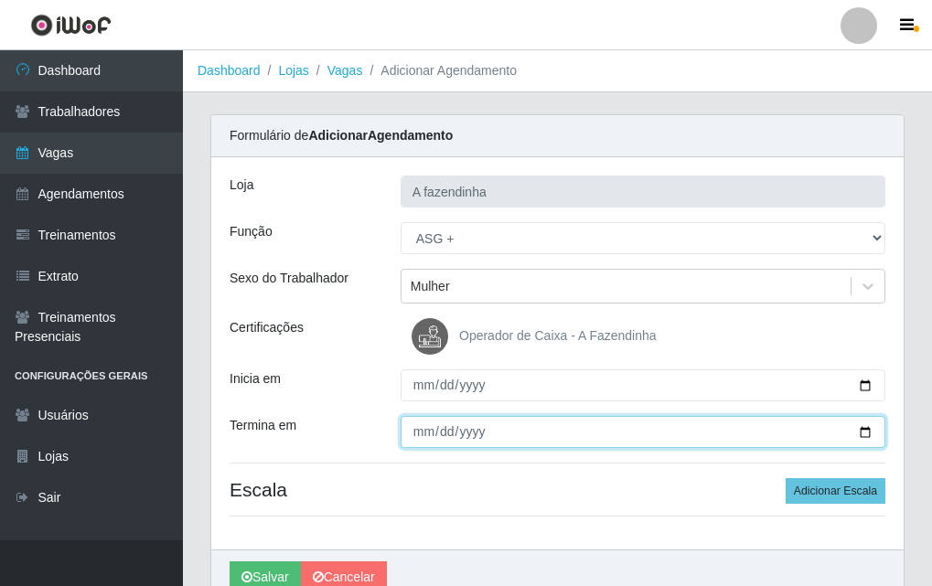
click at [878, 434] on input "Termina em" at bounding box center [642, 432] width 485 height 32
click at [867, 431] on input "Termina em" at bounding box center [642, 432] width 485 height 32
type input "[DATE]"
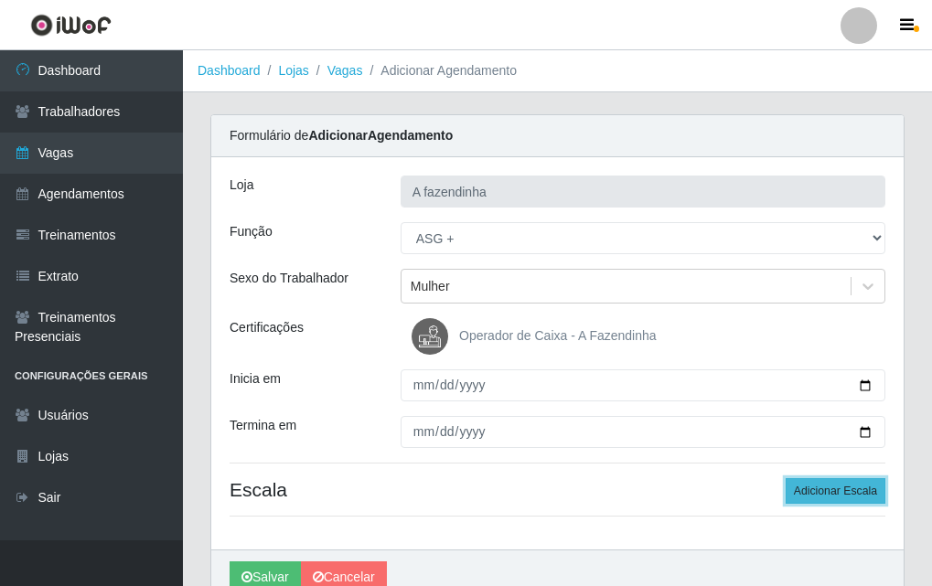
click at [831, 494] on button "Adicionar Escala" at bounding box center [835, 491] width 100 height 26
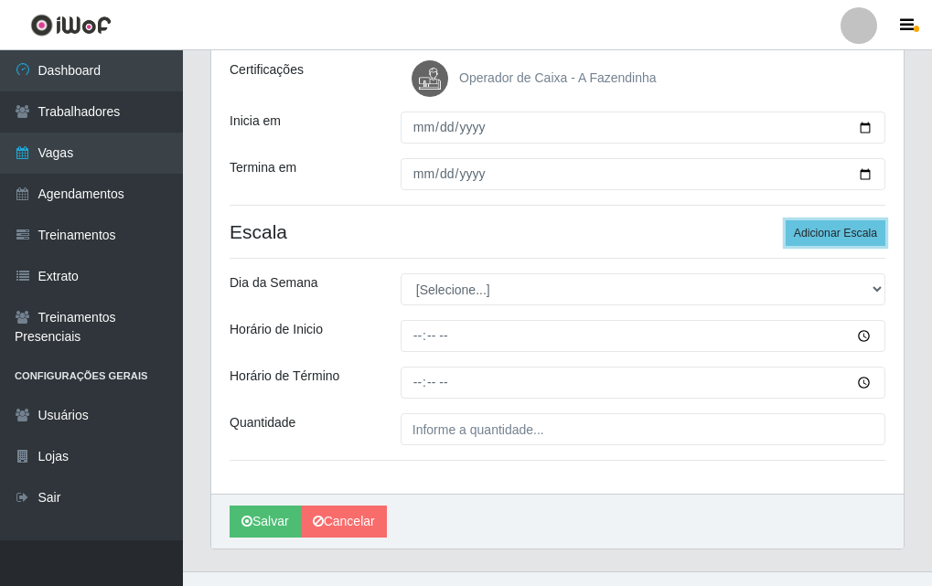
scroll to position [289, 0]
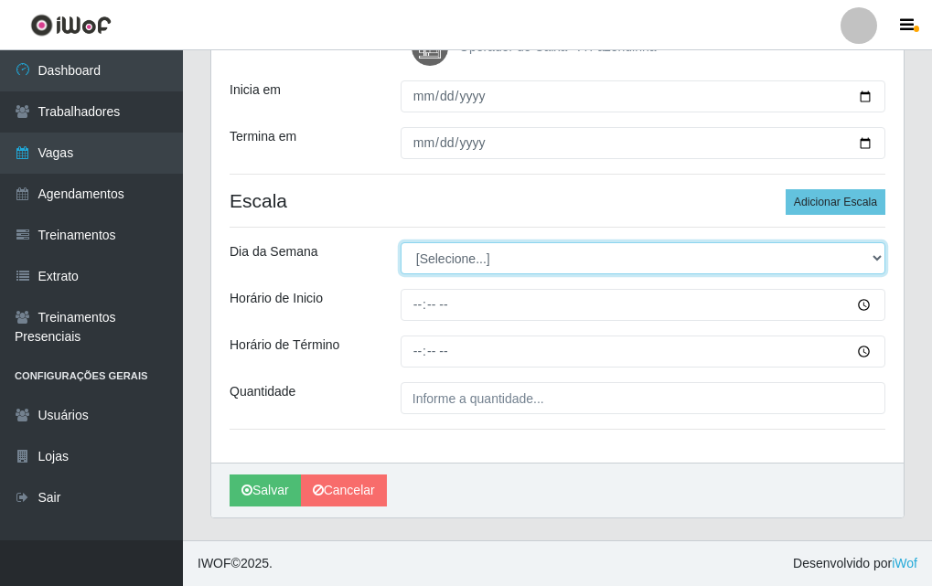
drag, startPoint x: 464, startPoint y: 252, endPoint x: 467, endPoint y: 272, distance: 19.5
click at [464, 253] on select "[Selecione...] Segunda Terça Quarta Quinta Sexta Sábado Domingo" at bounding box center [642, 258] width 485 height 32
select select "4"
click at [400, 242] on select "[Selecione...] Segunda Terça Quarta Quinta Sexta Sábado Domingo" at bounding box center [642, 258] width 485 height 32
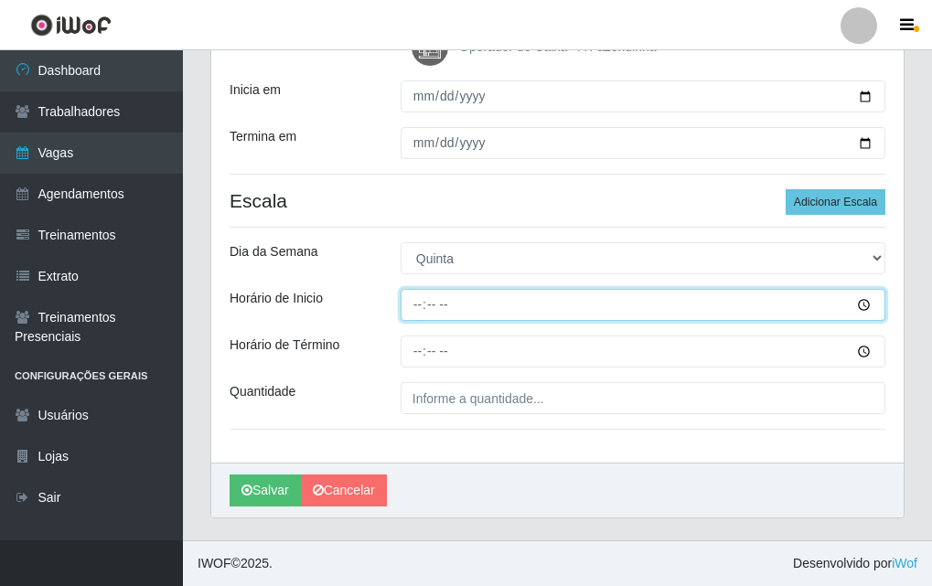
click at [413, 313] on input "Horário de Inicio" at bounding box center [642, 305] width 485 height 32
type input "13:00"
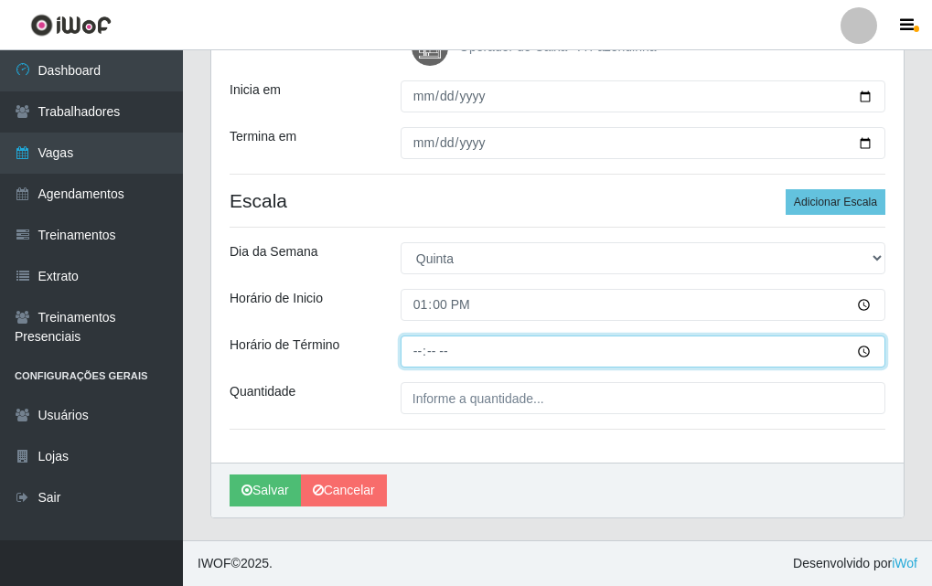
click at [413, 357] on input "Horário de Término" at bounding box center [642, 352] width 485 height 32
type input "17:00"
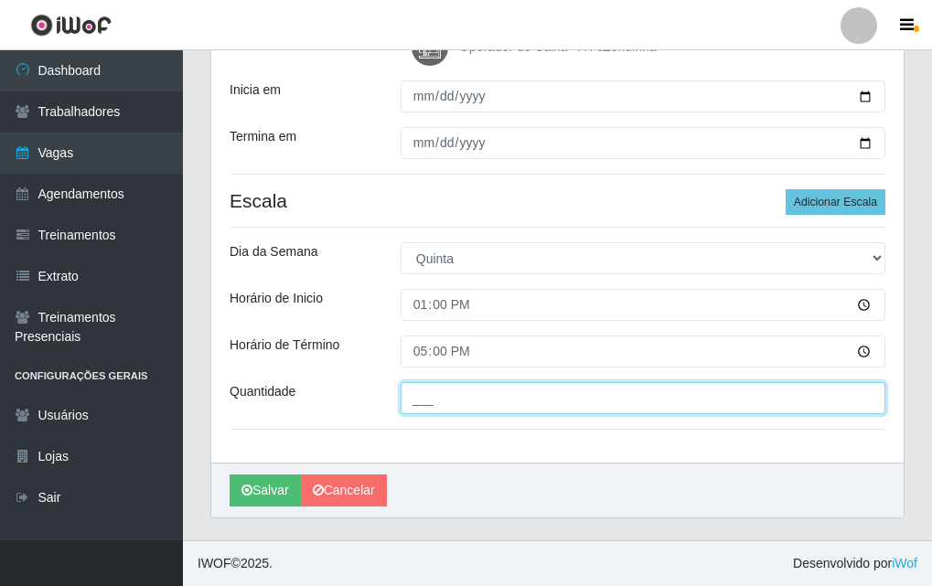
click at [451, 404] on input "___" at bounding box center [642, 398] width 485 height 32
type input "1__"
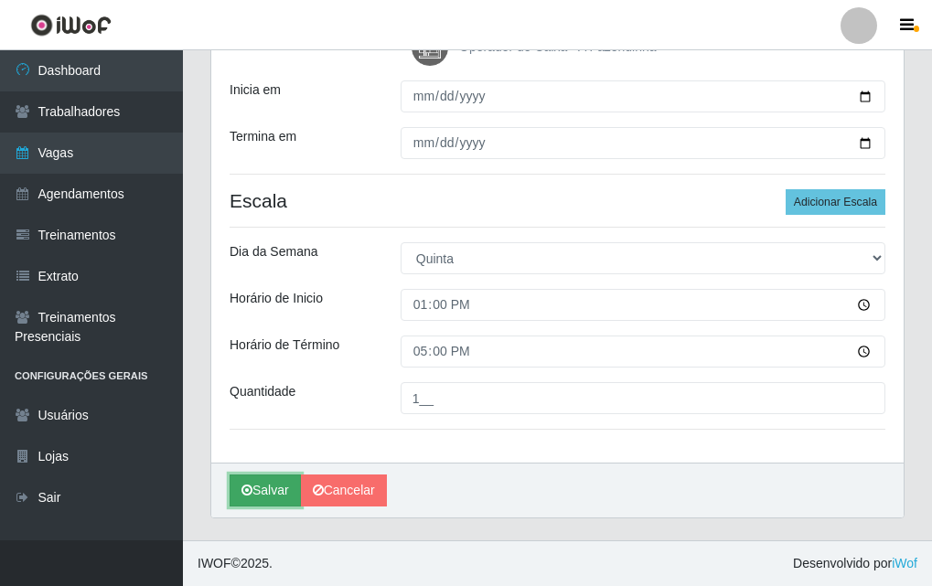
click at [249, 491] on icon "submit" at bounding box center [246, 490] width 11 height 13
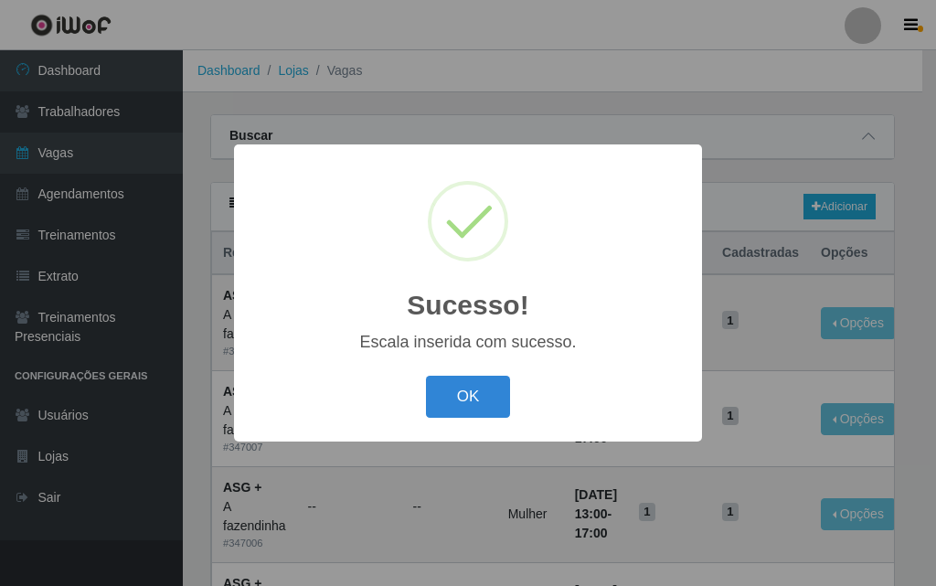
click at [486, 397] on button "OK" at bounding box center [468, 397] width 85 height 43
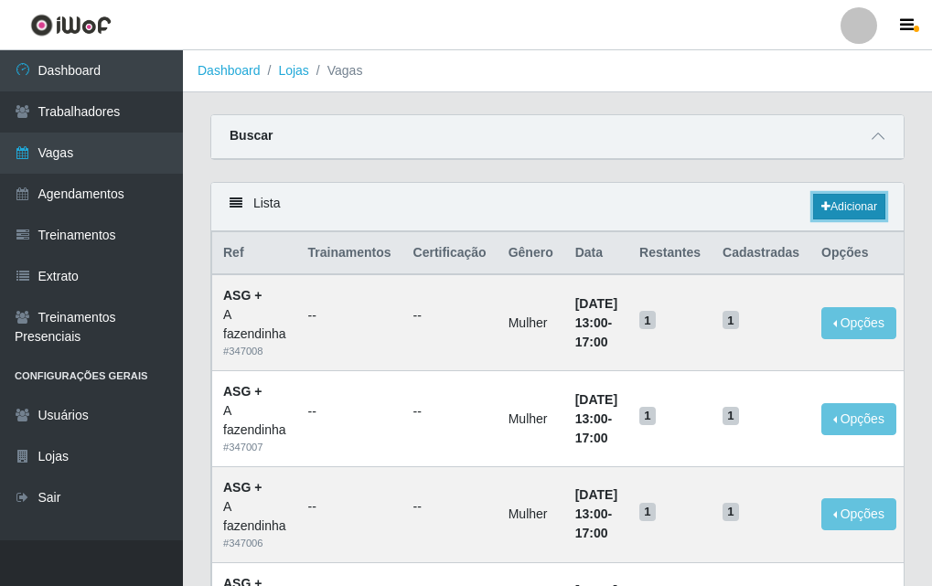
click at [826, 208] on icon at bounding box center [825, 206] width 9 height 11
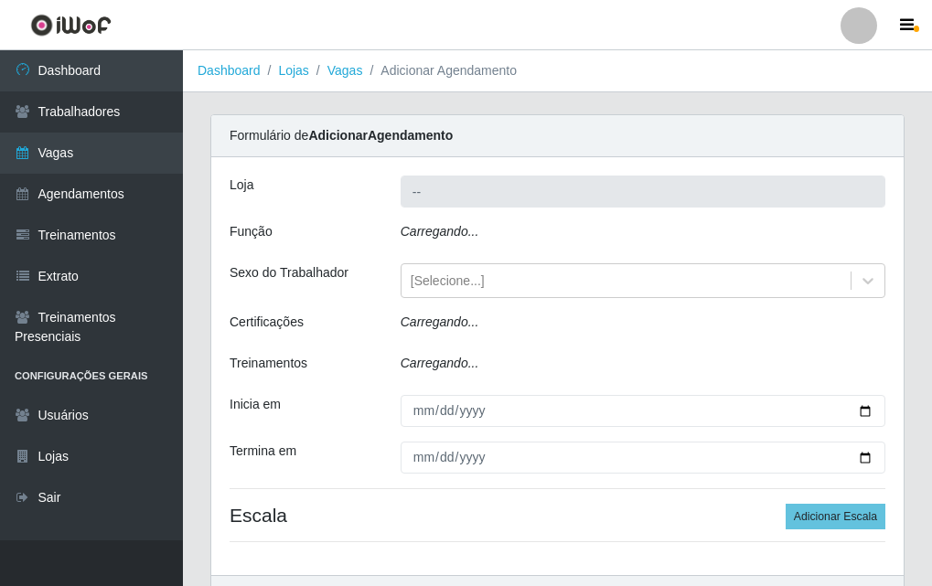
type input "A fazendinha"
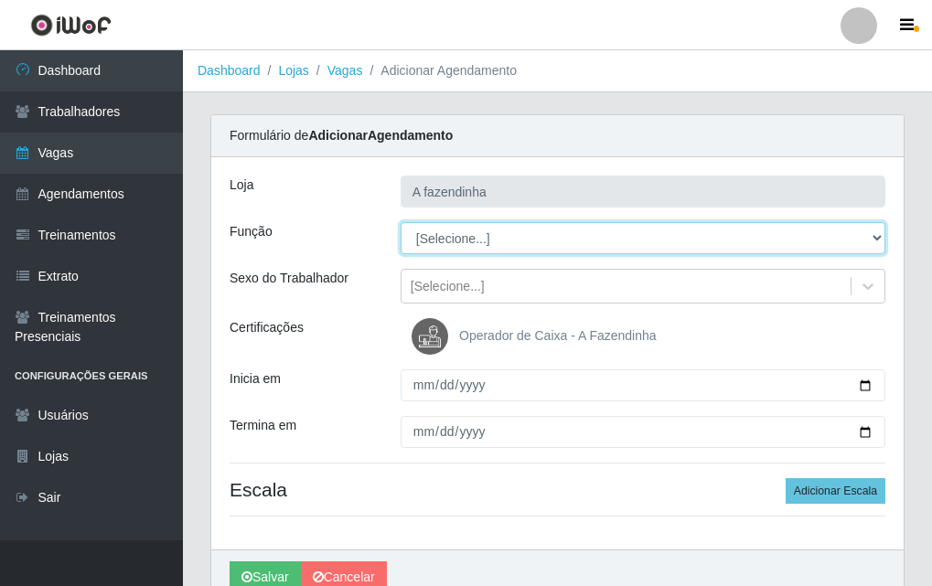
click at [438, 230] on select "[Selecione...] ASG ASG + ASG ++ Balconista Embalador Embalador + Embalador ++ O…" at bounding box center [642, 238] width 485 height 32
select select "79"
click at [400, 222] on select "[Selecione...] ASG ASG + ASG ++ Balconista Embalador Embalador + Embalador ++ O…" at bounding box center [642, 238] width 485 height 32
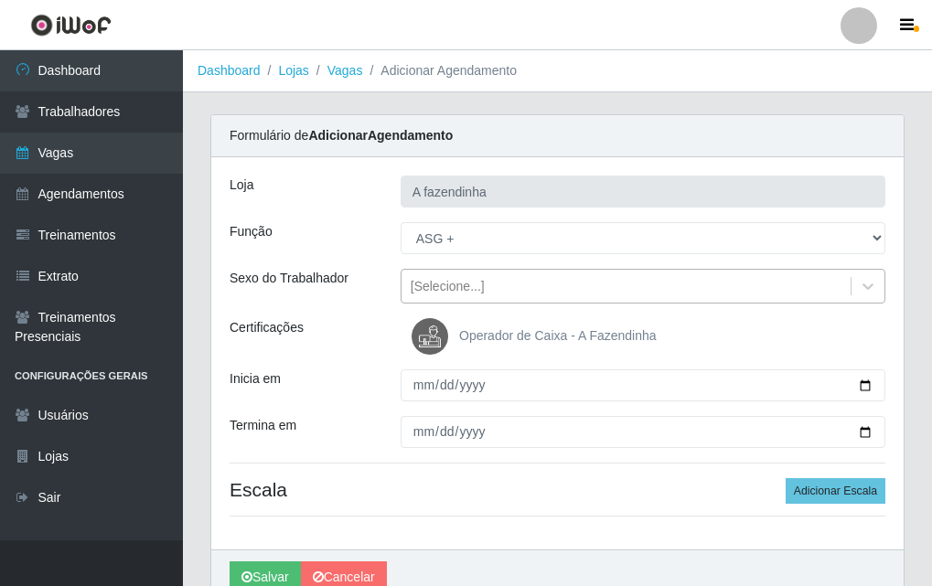
click at [451, 283] on div "[Selecione...]" at bounding box center [448, 286] width 74 height 19
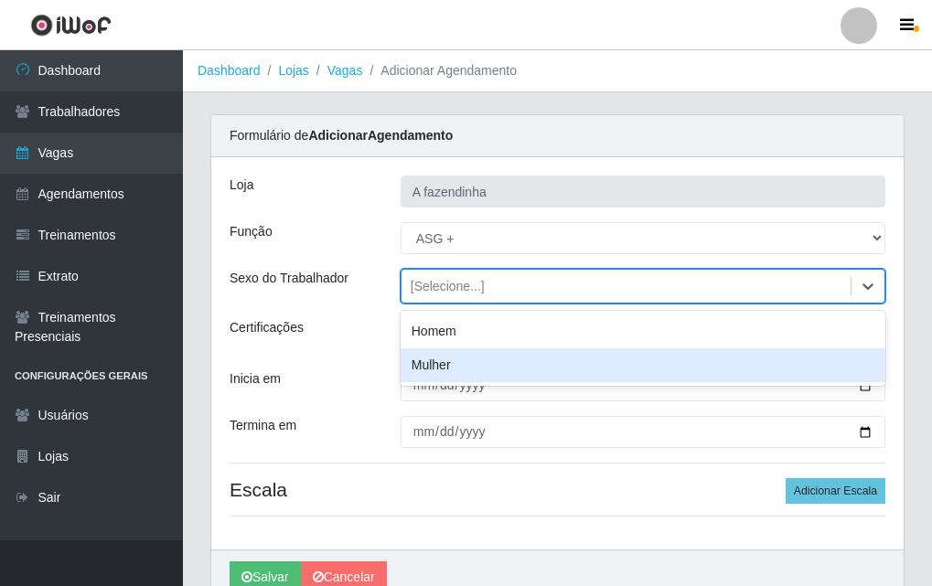
drag, startPoint x: 510, startPoint y: 360, endPoint x: 650, endPoint y: 400, distance: 145.6
click at [513, 361] on div "Mulher" at bounding box center [642, 365] width 485 height 34
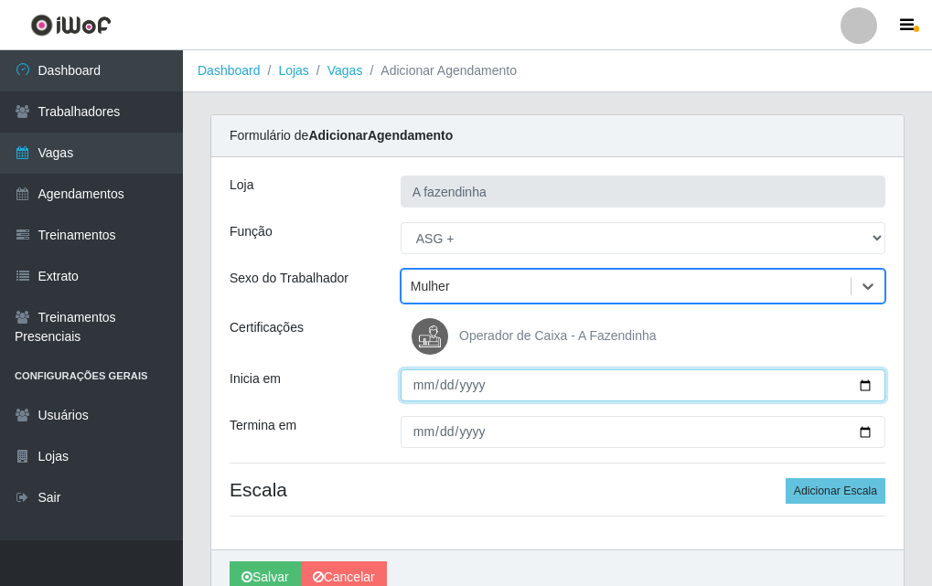
click at [869, 385] on input "Inicia em" at bounding box center [642, 385] width 485 height 32
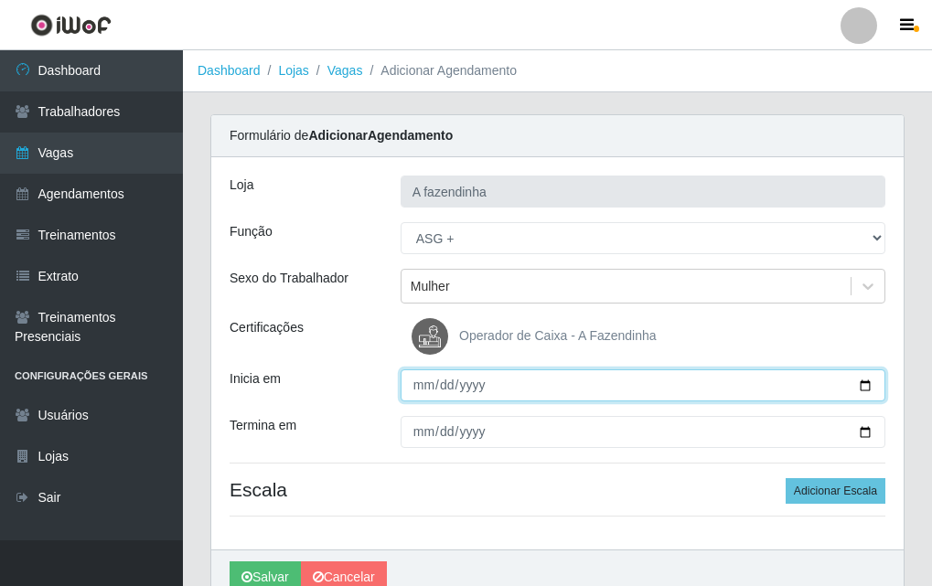
type input "[DATE]"
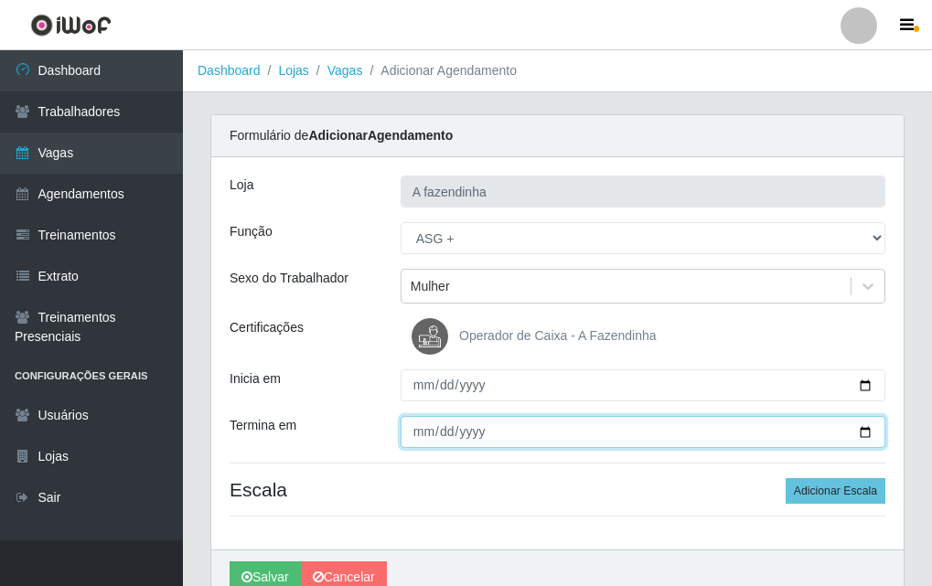
click at [869, 432] on input "Termina em" at bounding box center [642, 432] width 485 height 32
type input "[DATE]"
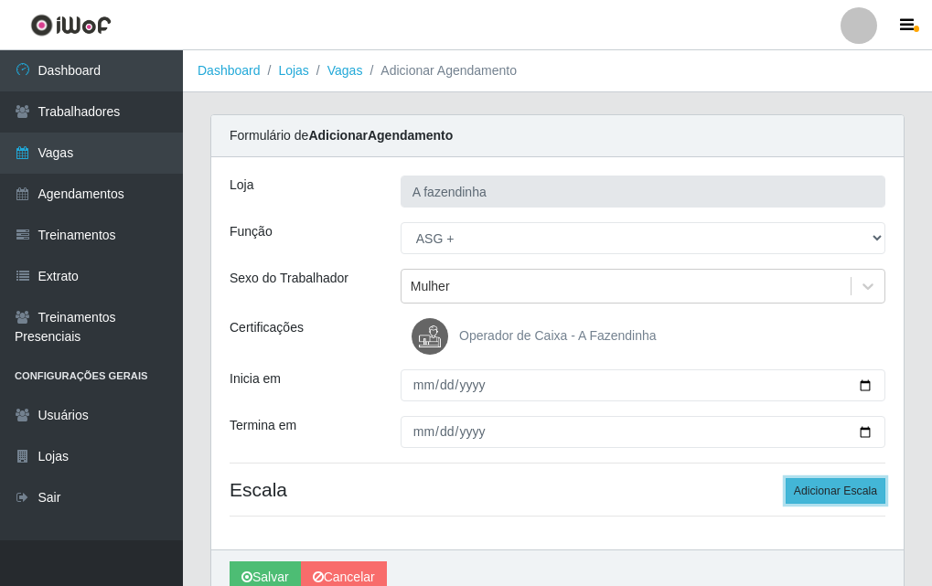
click at [805, 488] on button "Adicionar Escala" at bounding box center [835, 491] width 100 height 26
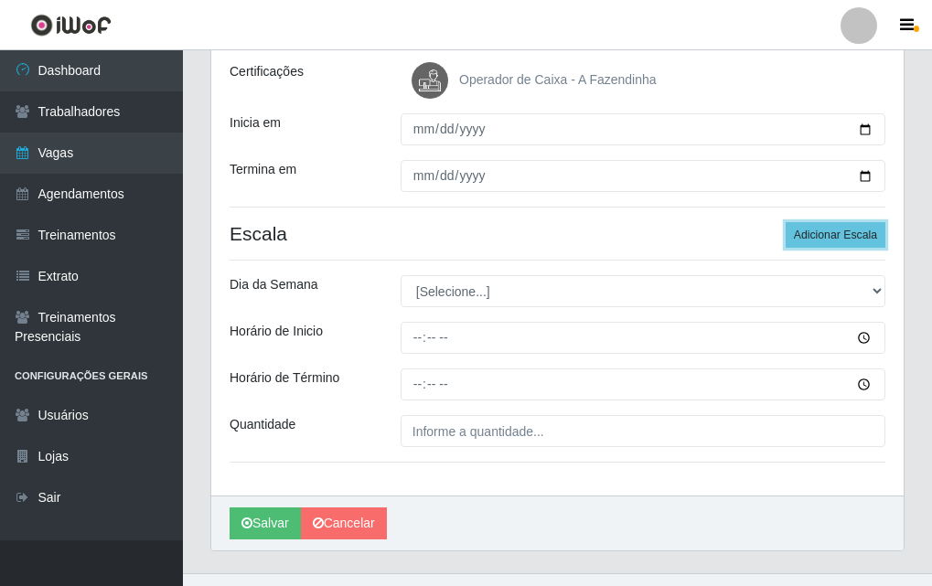
scroll to position [289, 0]
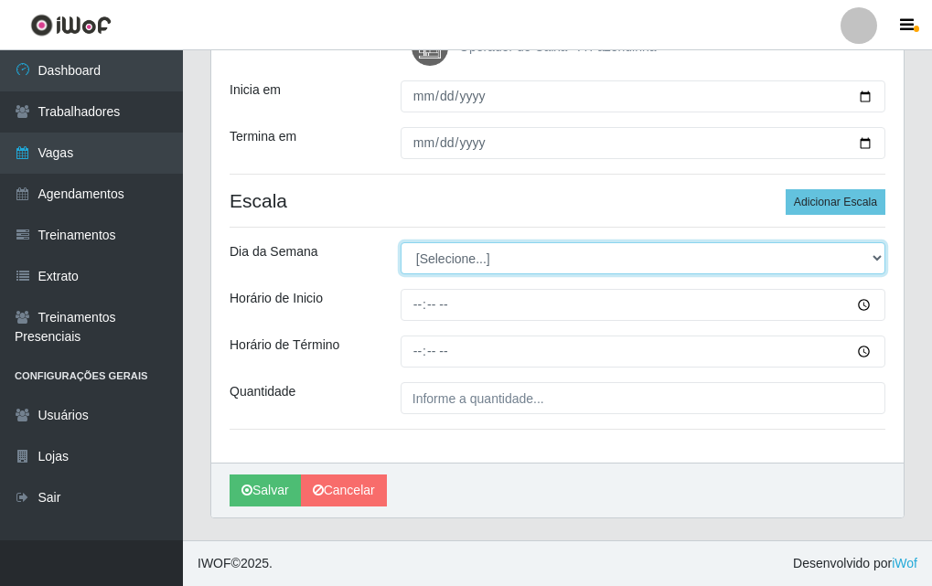
click at [427, 256] on select "[Selecione...] Segunda Terça Quarta Quinta Sexta Sábado Domingo" at bounding box center [642, 258] width 485 height 32
select select "5"
click at [400, 242] on select "[Selecione...] Segunda Terça Quarta Quinta Sexta Sábado Domingo" at bounding box center [642, 258] width 485 height 32
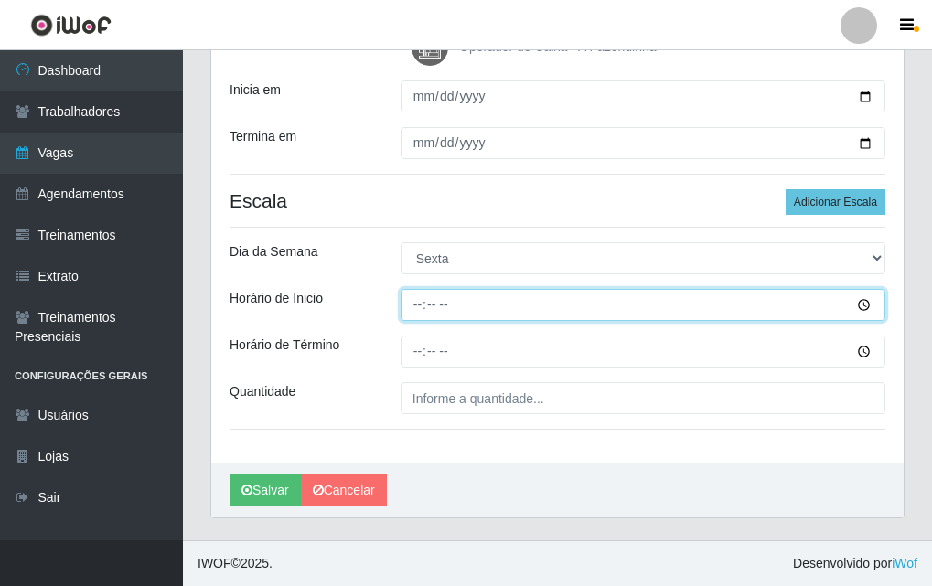
click at [417, 309] on input "Horário de Inicio" at bounding box center [642, 305] width 485 height 32
type input "13:00"
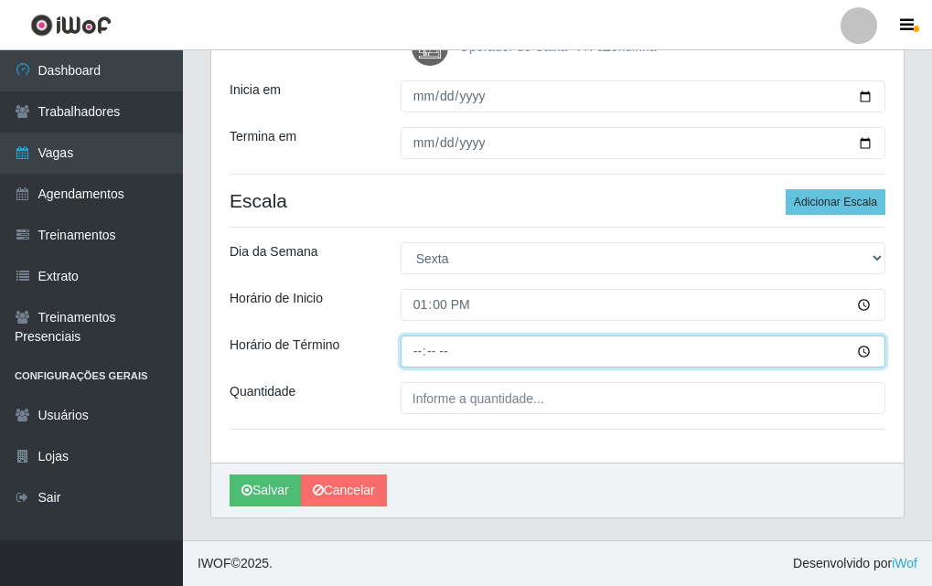
click at [410, 352] on input "Horário de Término" at bounding box center [642, 352] width 485 height 32
click at [412, 358] on input "10:07" at bounding box center [642, 352] width 485 height 32
type input "17:00"
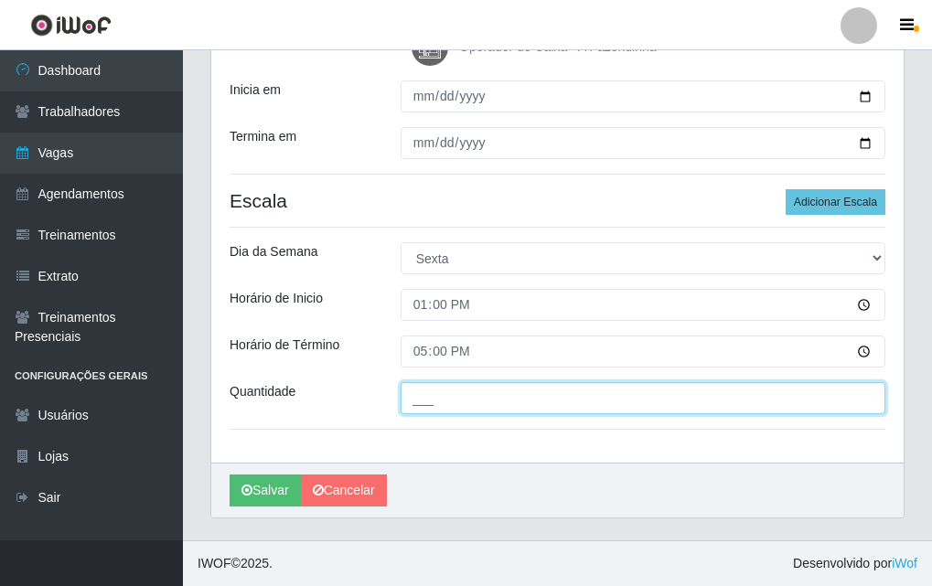
drag, startPoint x: 450, startPoint y: 386, endPoint x: 456, endPoint y: 404, distance: 19.4
click at [451, 389] on input "___" at bounding box center [642, 398] width 485 height 32
type input "1__"
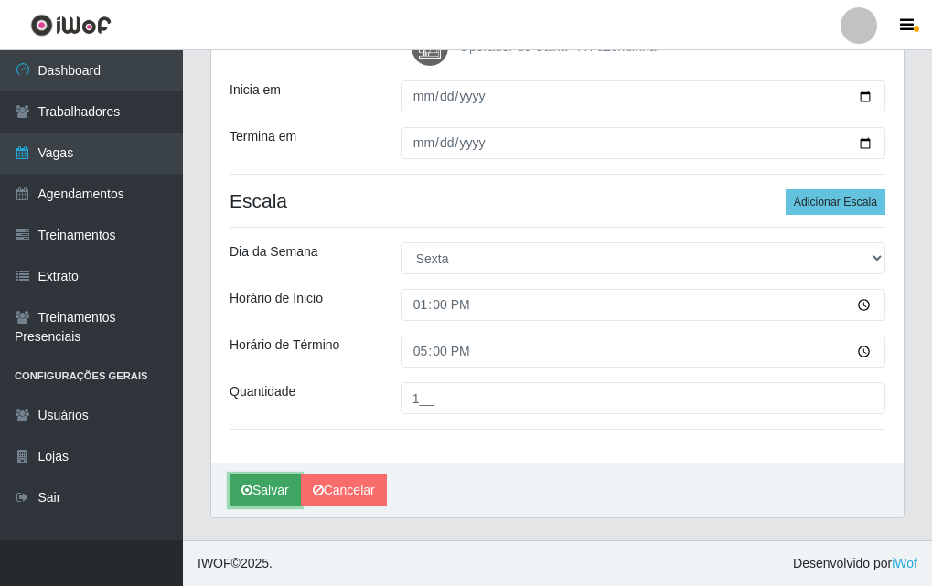
click at [282, 482] on button "Salvar" at bounding box center [264, 491] width 71 height 32
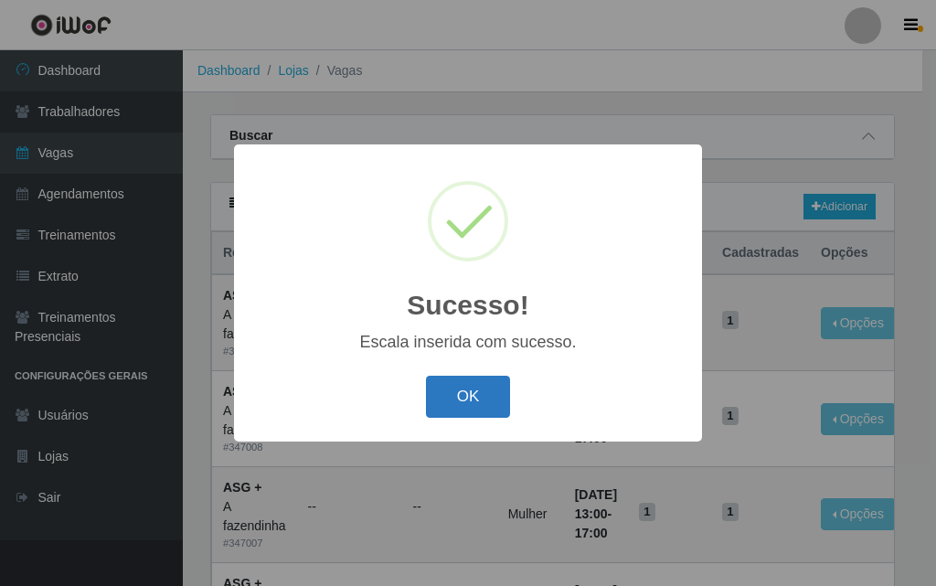
click at [487, 388] on button "OK" at bounding box center [468, 397] width 85 height 43
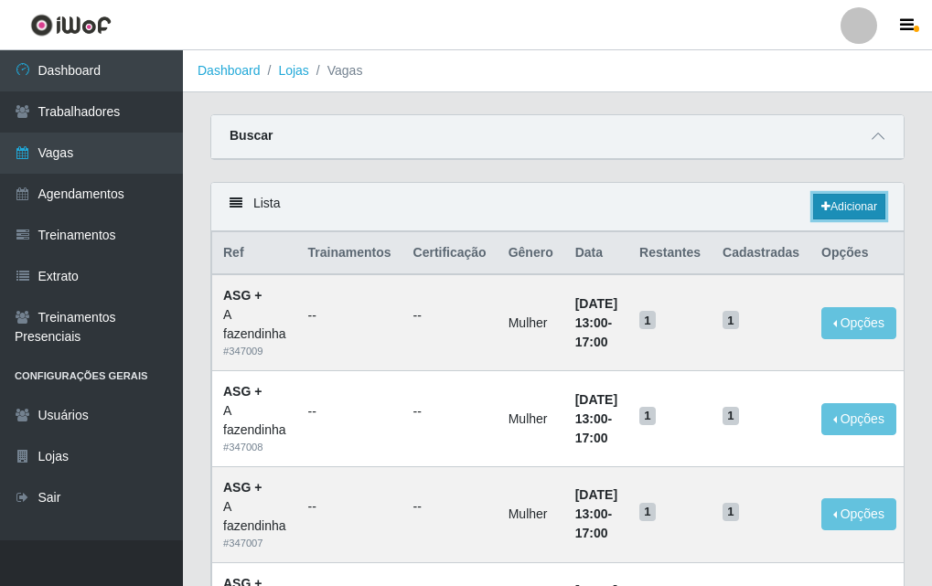
click at [860, 205] on link "Adicionar" at bounding box center [849, 207] width 72 height 26
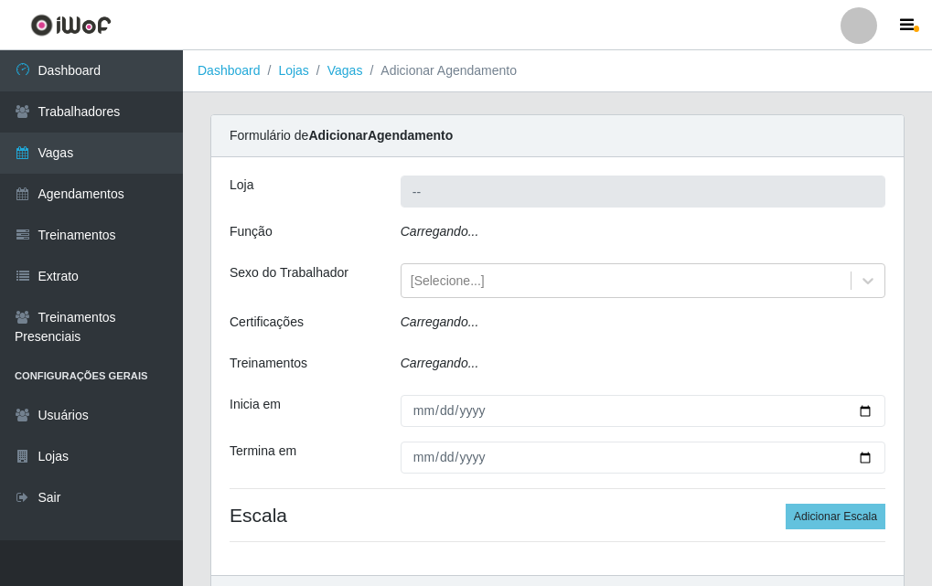
type input "A fazendinha"
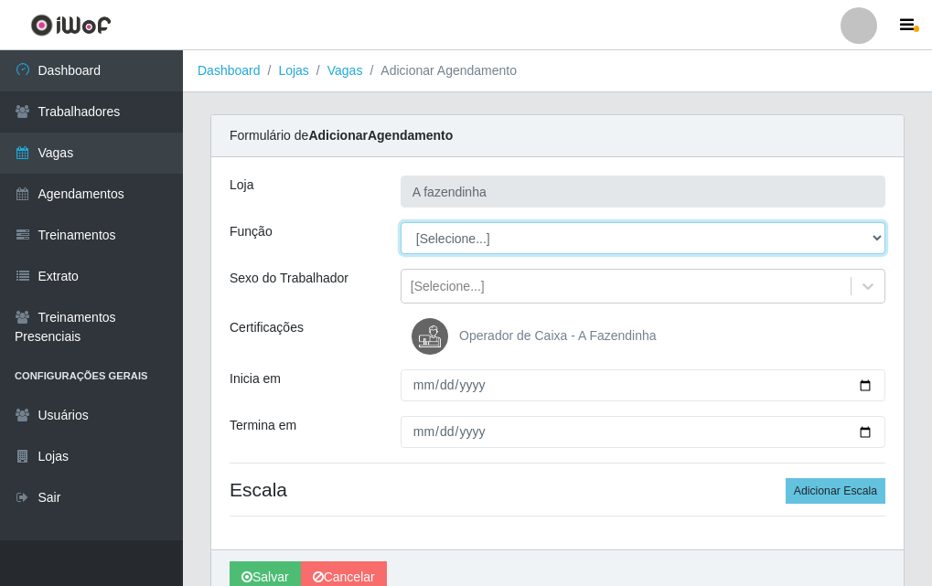
click at [442, 240] on select "[Selecione...] ASG ASG + ASG ++ Balconista Embalador Embalador + Embalador ++ O…" at bounding box center [642, 238] width 485 height 32
select select "79"
click at [400, 222] on select "[Selecione...] ASG ASG + ASG ++ Balconista Embalador Embalador + Embalador ++ O…" at bounding box center [642, 238] width 485 height 32
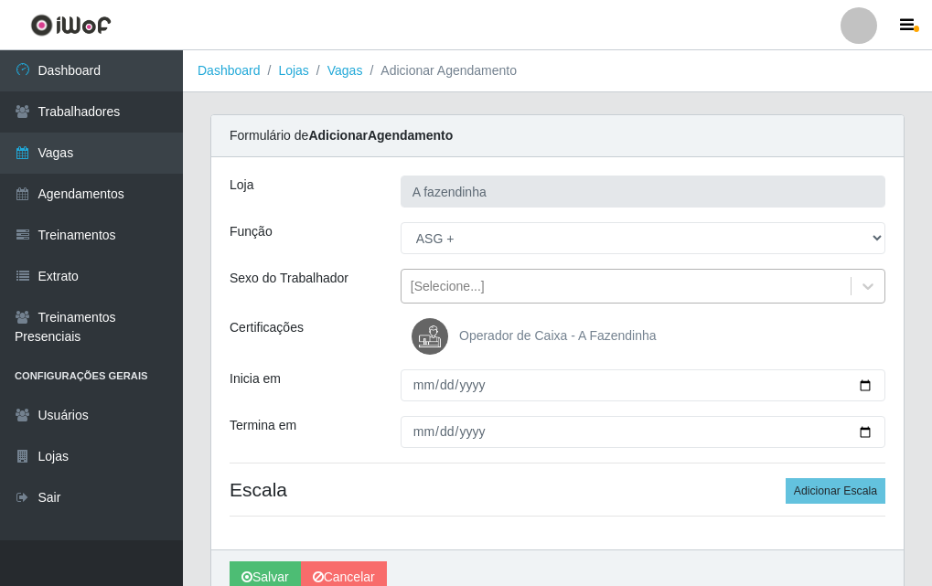
click at [446, 289] on div "[Selecione...]" at bounding box center [448, 286] width 74 height 19
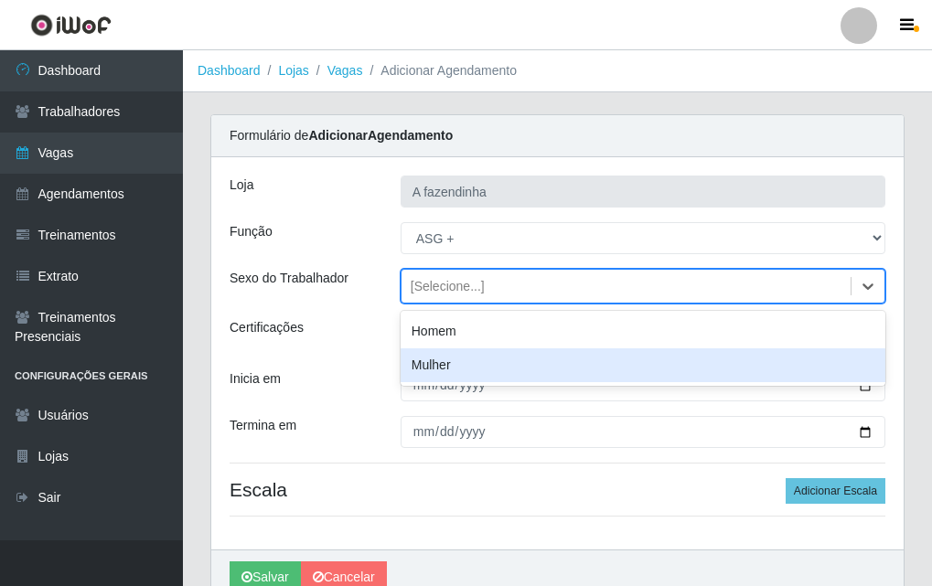
click at [490, 355] on div "Mulher" at bounding box center [642, 365] width 485 height 34
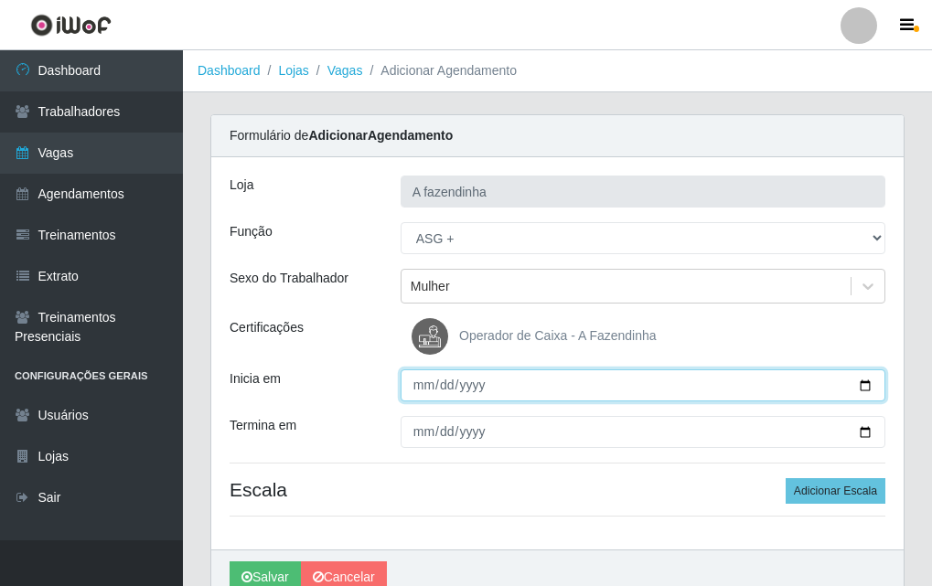
click at [866, 391] on input "Inicia em" at bounding box center [642, 385] width 485 height 32
type input "[DATE]"
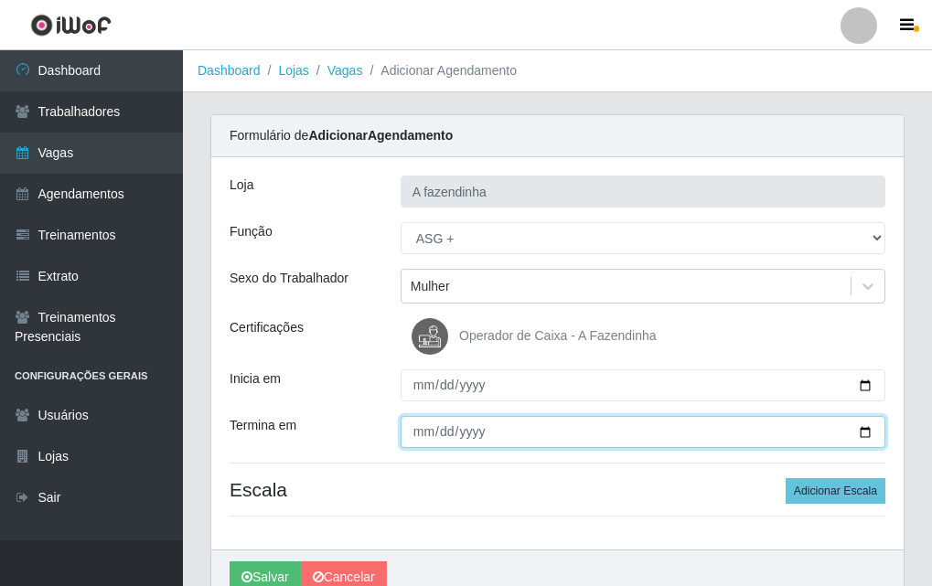
click at [863, 430] on input "Termina em" at bounding box center [642, 432] width 485 height 32
type input "[DATE]"
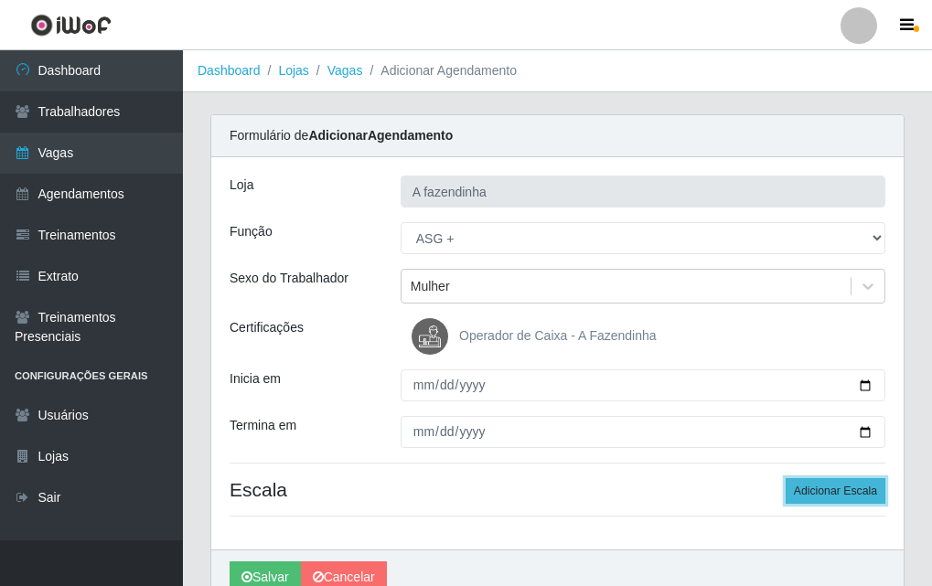
click at [834, 496] on button "Adicionar Escala" at bounding box center [835, 491] width 100 height 26
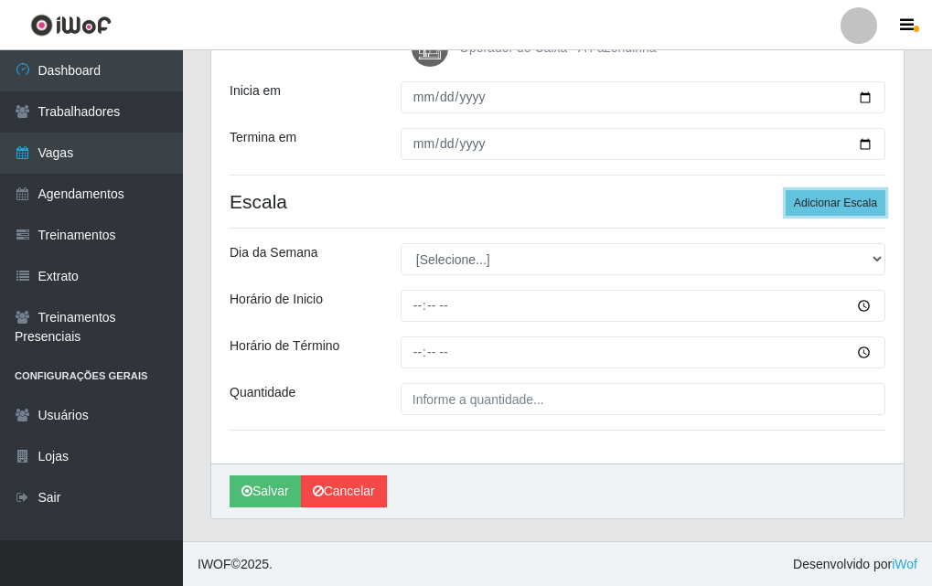
scroll to position [289, 0]
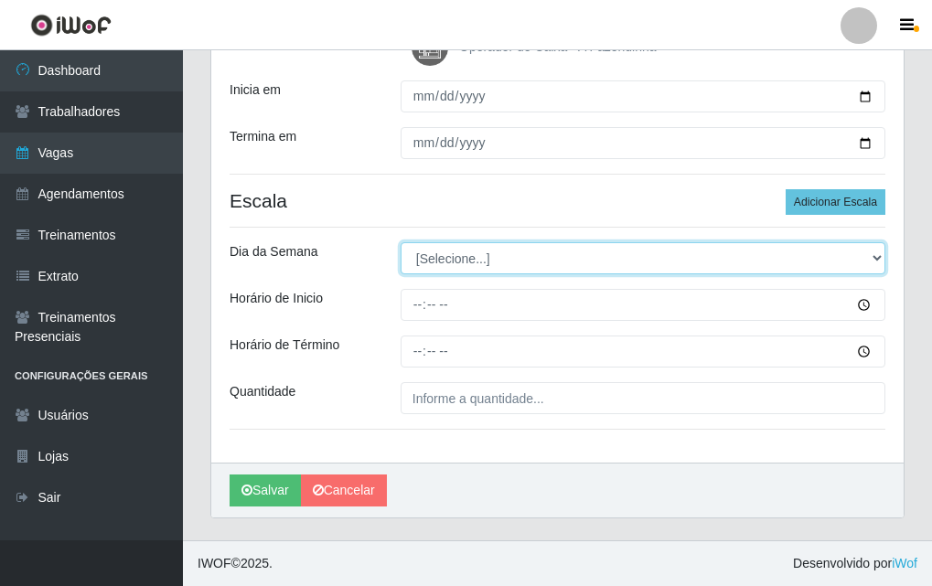
click at [415, 264] on select "[Selecione...] Segunda Terça Quarta Quinta Sexta Sábado Domingo" at bounding box center [642, 258] width 485 height 32
select select "6"
click at [400, 242] on select "[Selecione...] Segunda Terça Quarta Quinta Sexta Sábado Domingo" at bounding box center [642, 258] width 485 height 32
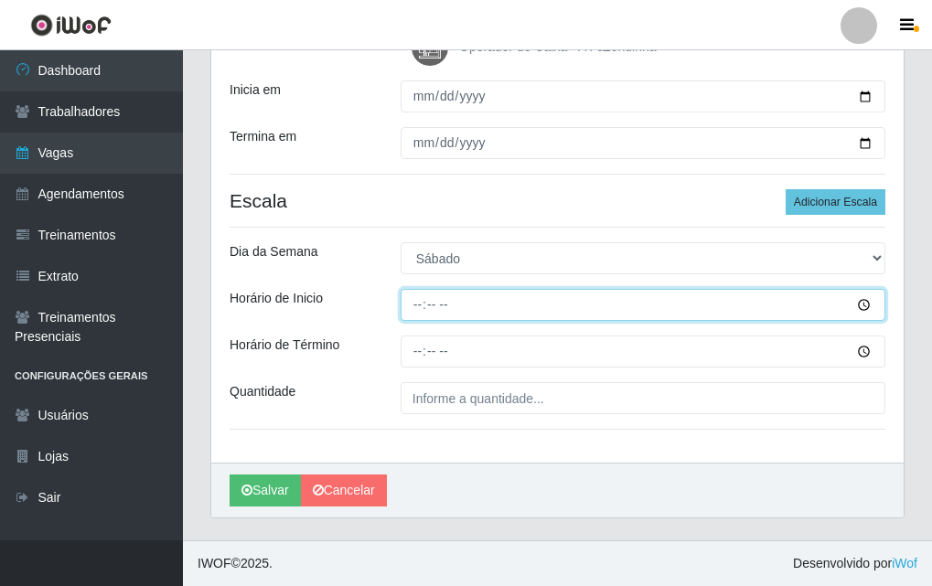
click at [409, 294] on input "Horário de Inicio" at bounding box center [642, 305] width 485 height 32
type input "13:00"
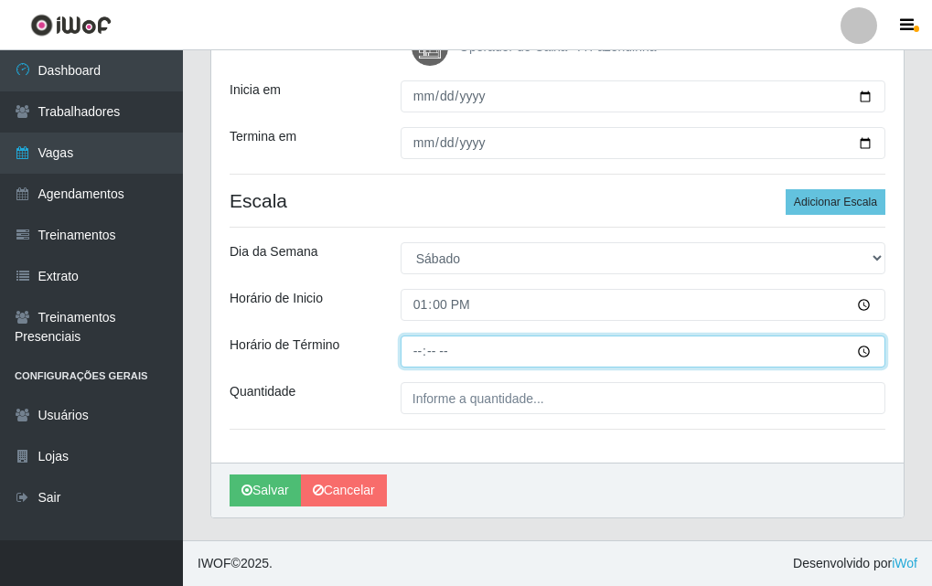
click at [419, 349] on input "Horário de Término" at bounding box center [642, 352] width 485 height 32
type input "17:00"
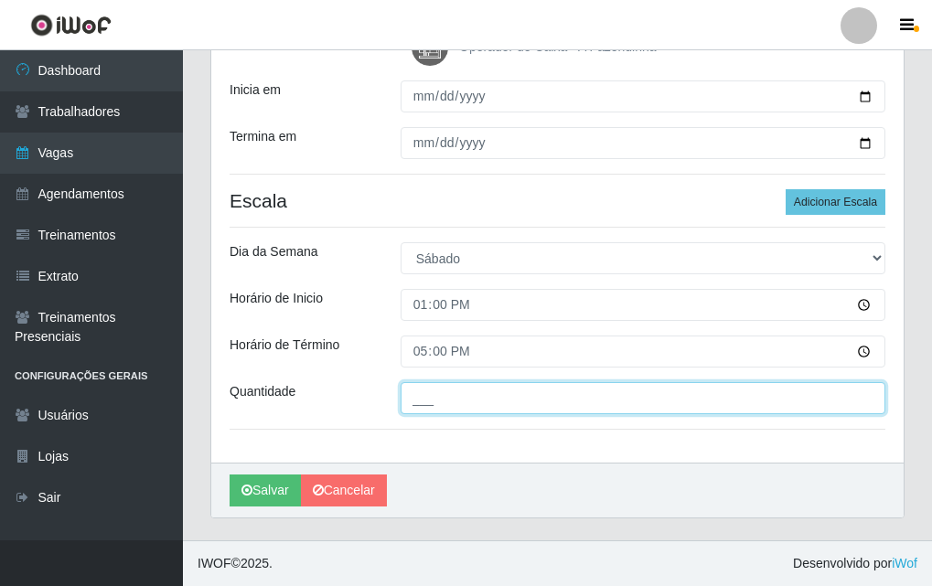
click at [439, 399] on input "___" at bounding box center [642, 398] width 485 height 32
type input "1__"
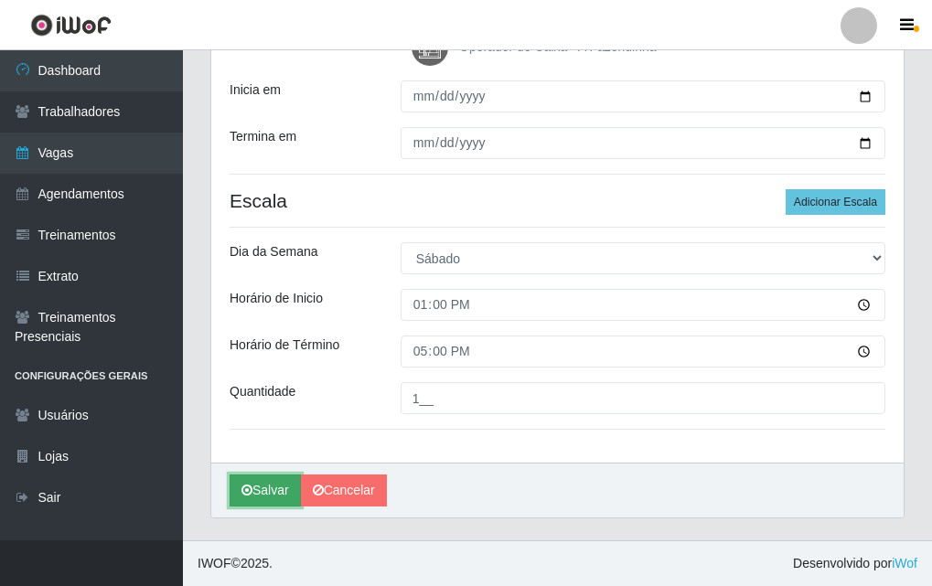
click at [263, 486] on button "Salvar" at bounding box center [264, 491] width 71 height 32
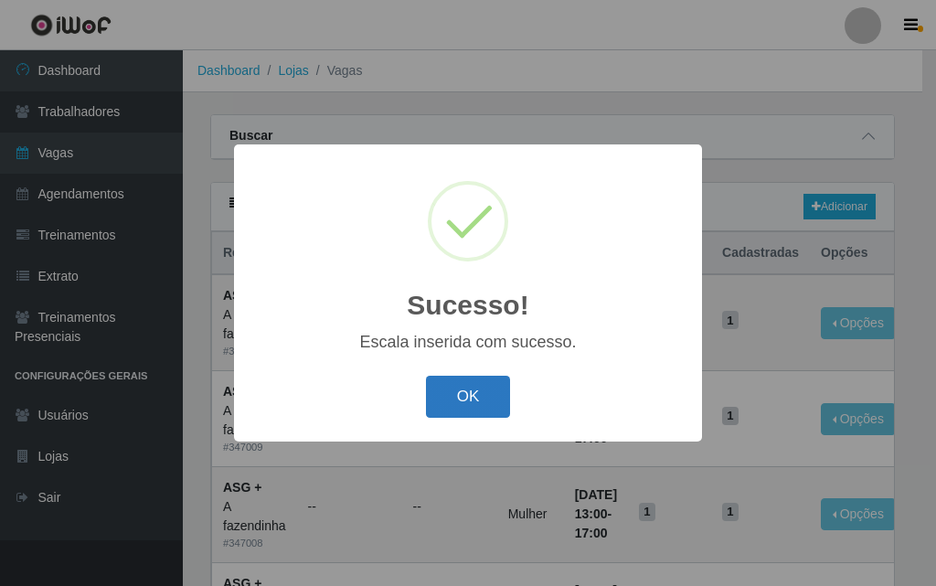
click at [478, 401] on button "OK" at bounding box center [468, 397] width 85 height 43
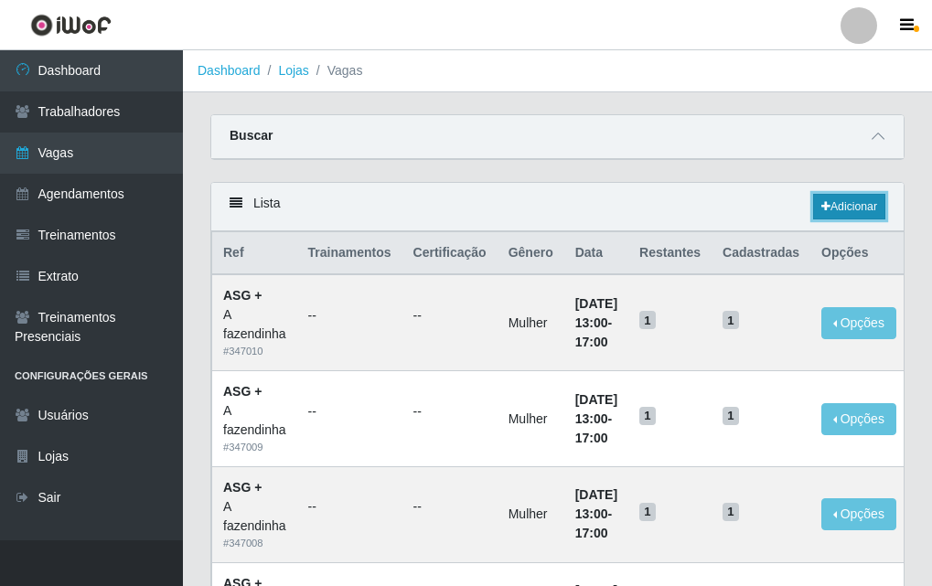
click at [850, 204] on link "Adicionar" at bounding box center [849, 207] width 72 height 26
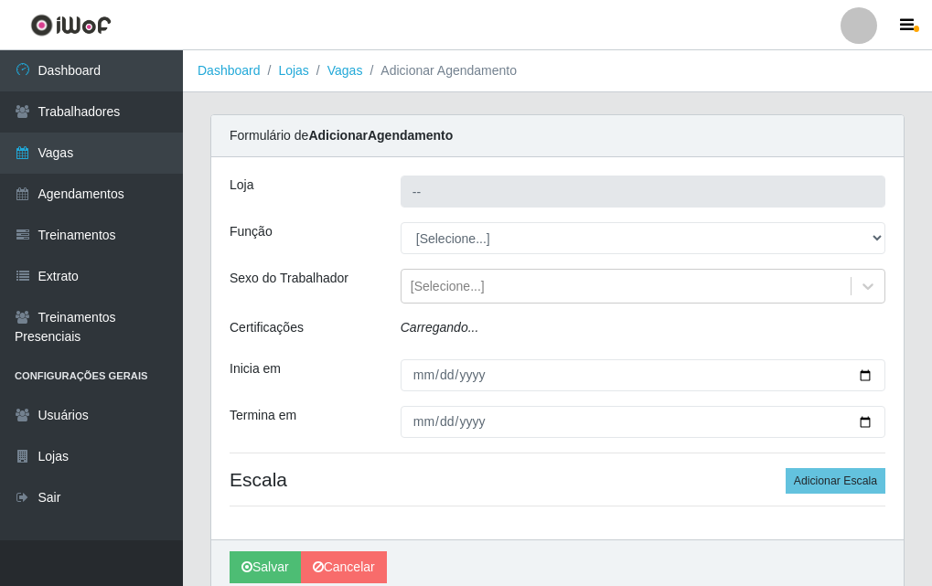
type input "A fazendinha"
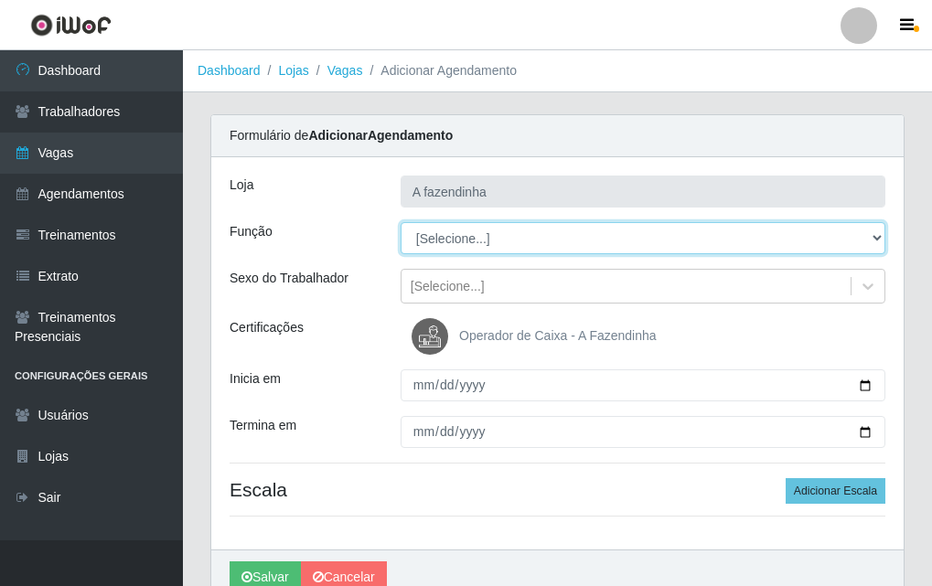
click at [473, 228] on select "[Selecione...] ASG ASG + ASG ++ Balconista Embalador Embalador + Embalador ++ O…" at bounding box center [642, 238] width 485 height 32
select select "79"
click at [400, 222] on select "[Selecione...] ASG ASG + ASG ++ Balconista Embalador Embalador + Embalador ++ O…" at bounding box center [642, 238] width 485 height 32
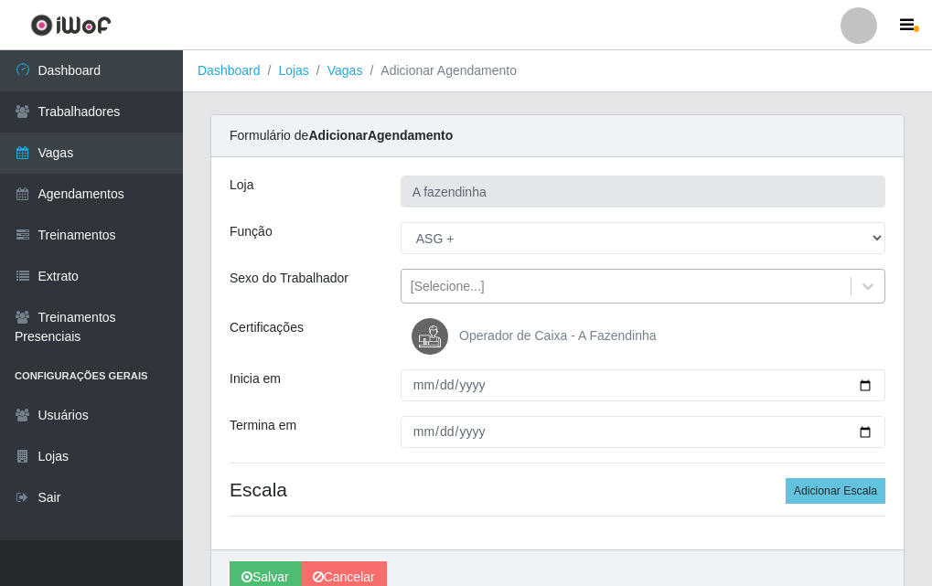
click at [475, 285] on div "[Selecione...]" at bounding box center [448, 286] width 74 height 19
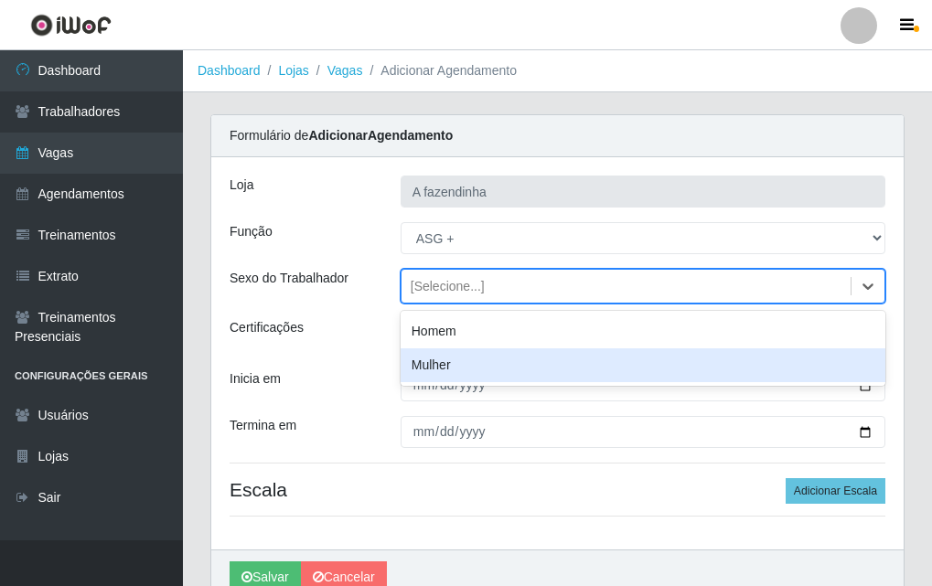
click at [517, 369] on div "Mulher" at bounding box center [642, 365] width 485 height 34
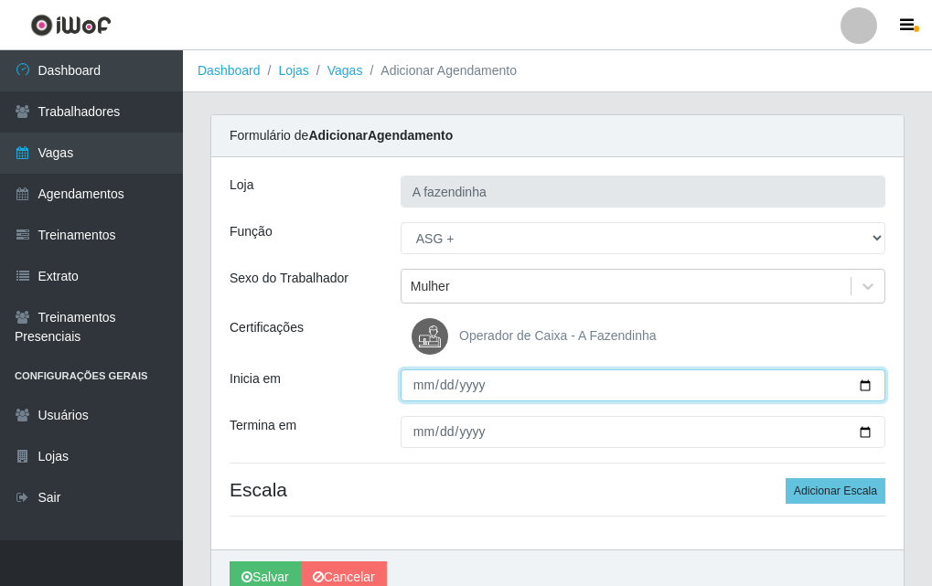
click at [862, 389] on input "Inicia em" at bounding box center [642, 385] width 485 height 32
type input "[DATE]"
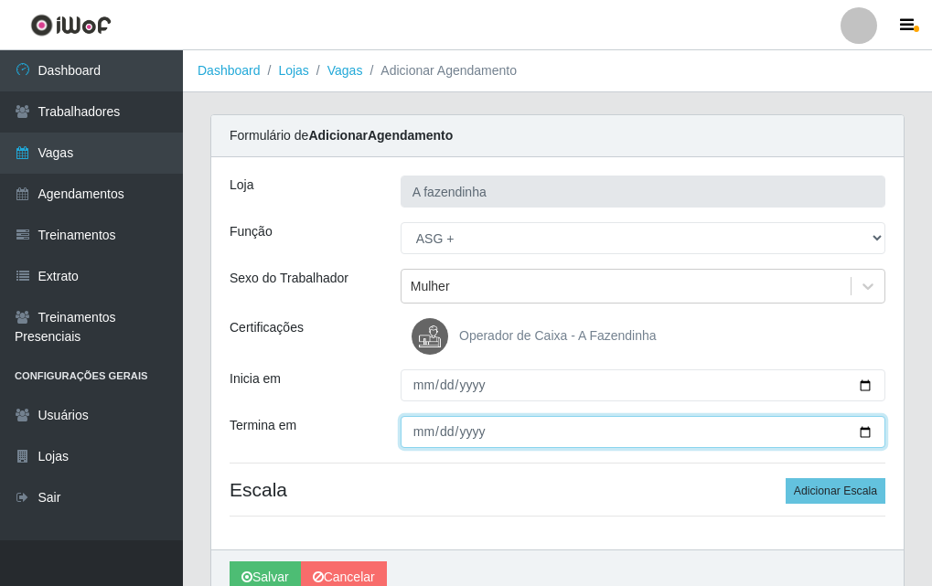
click at [864, 426] on input "Termina em" at bounding box center [642, 432] width 485 height 32
type input "[DATE]"
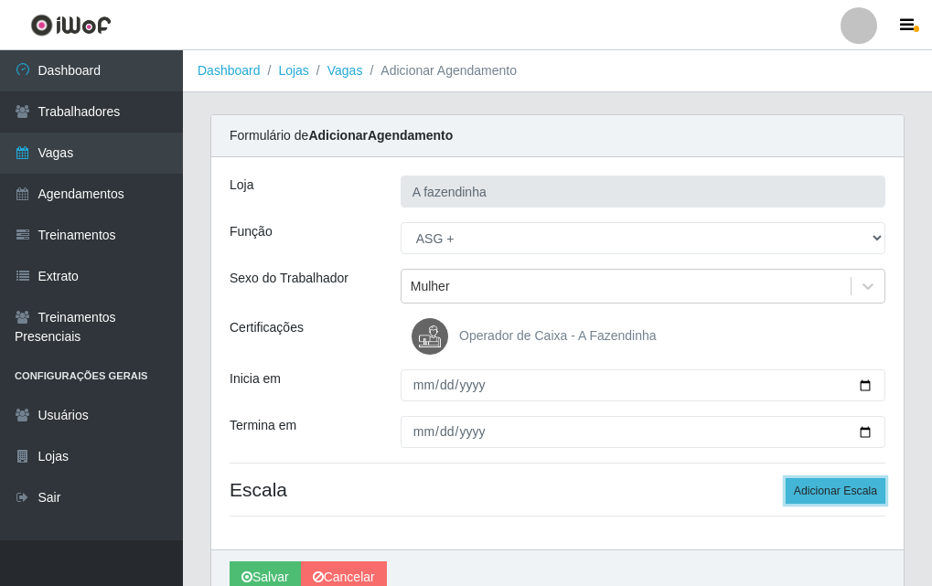
click at [815, 494] on button "Adicionar Escala" at bounding box center [835, 491] width 100 height 26
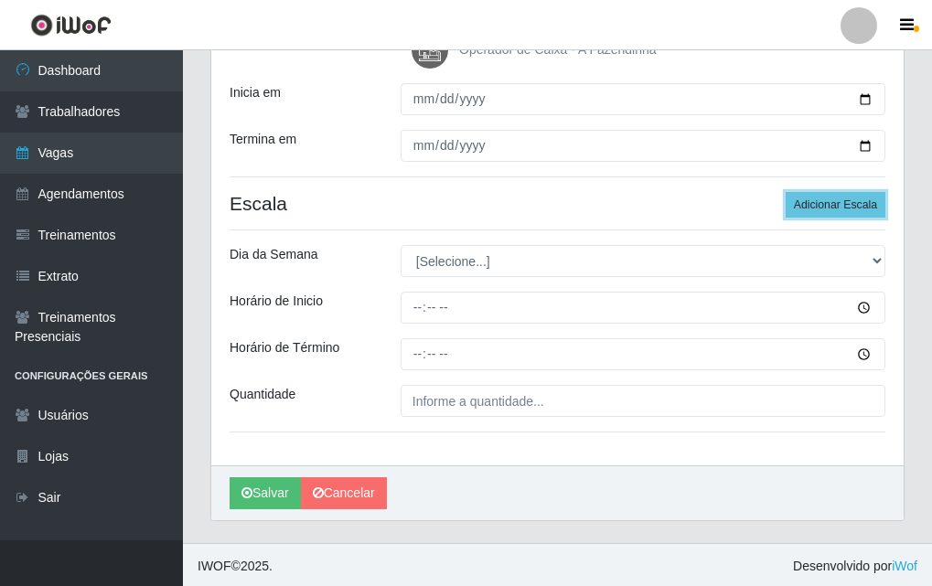
scroll to position [289, 0]
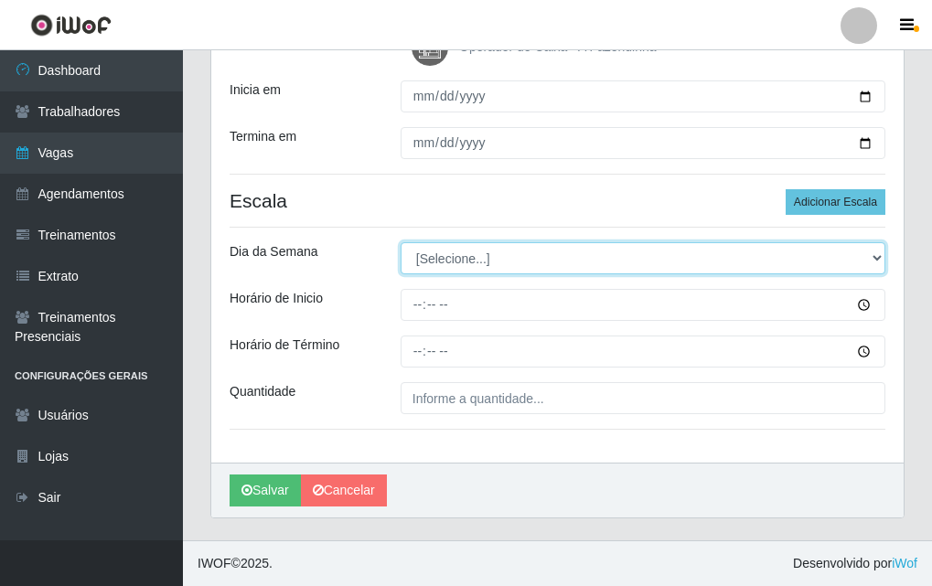
click at [436, 264] on select "[Selecione...] Segunda Terça Quarta Quinta Sexta Sábado Domingo" at bounding box center [642, 258] width 485 height 32
select select "1"
click at [400, 242] on select "[Selecione...] Segunda Terça Quarta Quinta Sexta Sábado Domingo" at bounding box center [642, 258] width 485 height 32
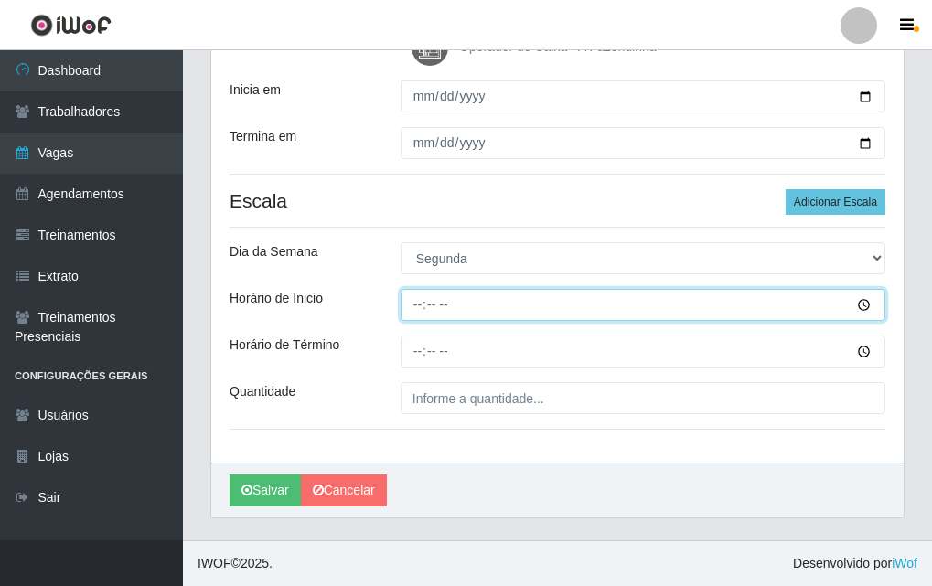
click at [452, 313] on input "Horário de Inicio" at bounding box center [642, 305] width 485 height 32
type input "13:00"
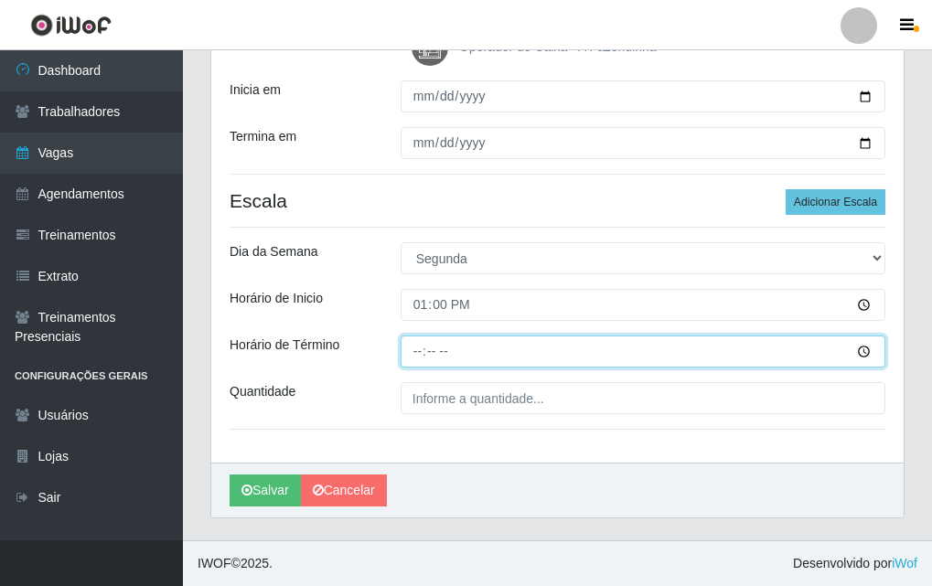
click at [409, 348] on input "Horário de Término" at bounding box center [642, 352] width 485 height 32
type input "17:00"
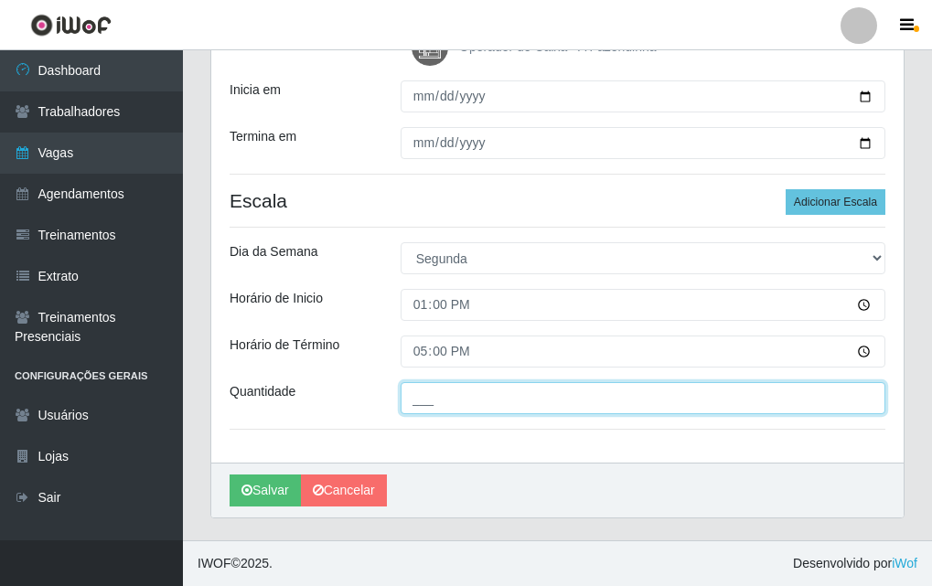
click at [431, 386] on input "___" at bounding box center [642, 398] width 485 height 32
type input "1__"
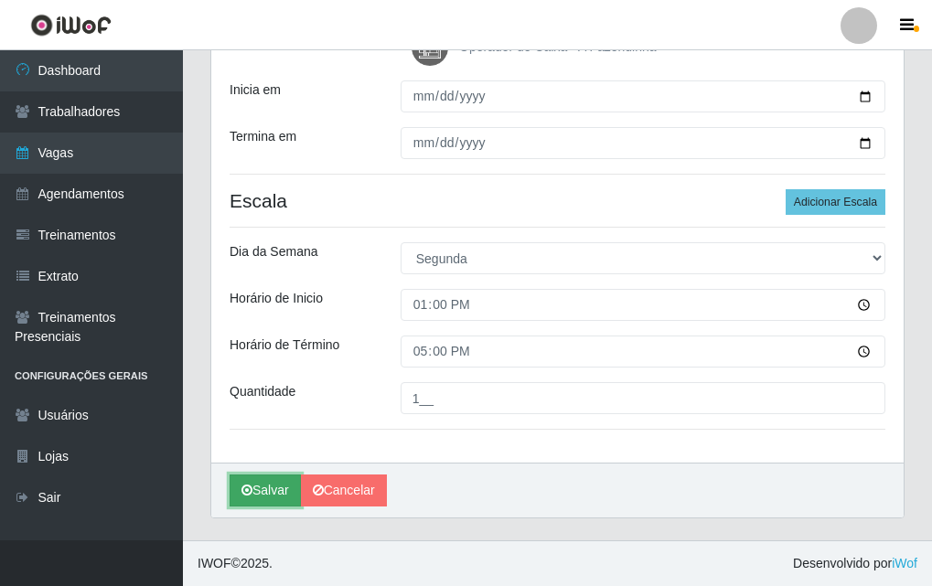
click at [266, 489] on button "Salvar" at bounding box center [264, 491] width 71 height 32
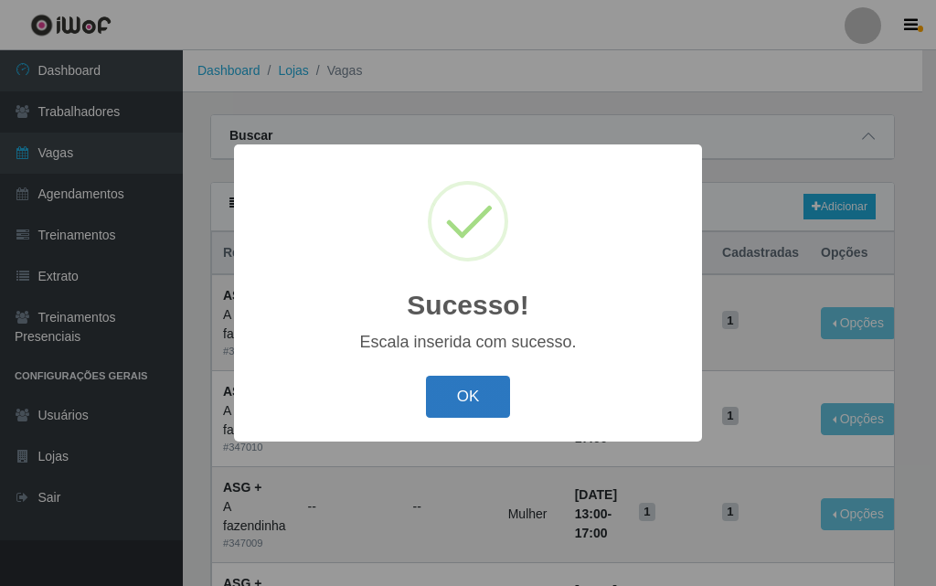
click at [498, 401] on button "OK" at bounding box center [468, 397] width 85 height 43
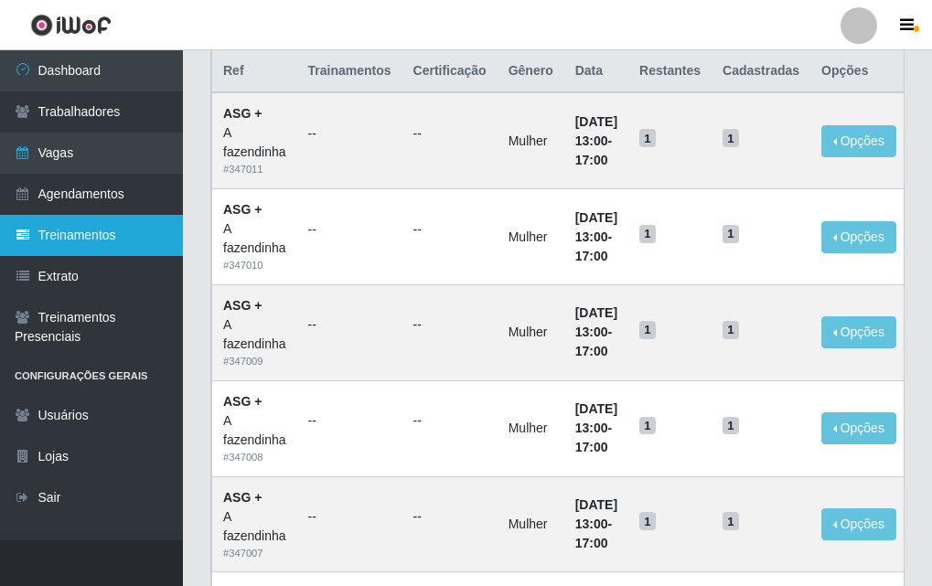
scroll to position [183, 0]
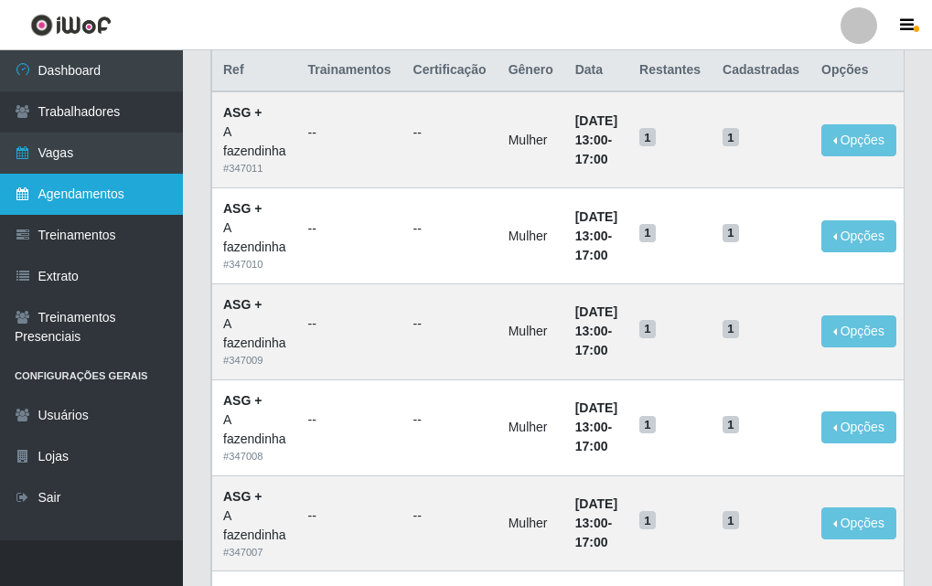
click at [122, 193] on link "Agendamentos" at bounding box center [91, 194] width 183 height 41
